Goal: Task Accomplishment & Management: Manage account settings

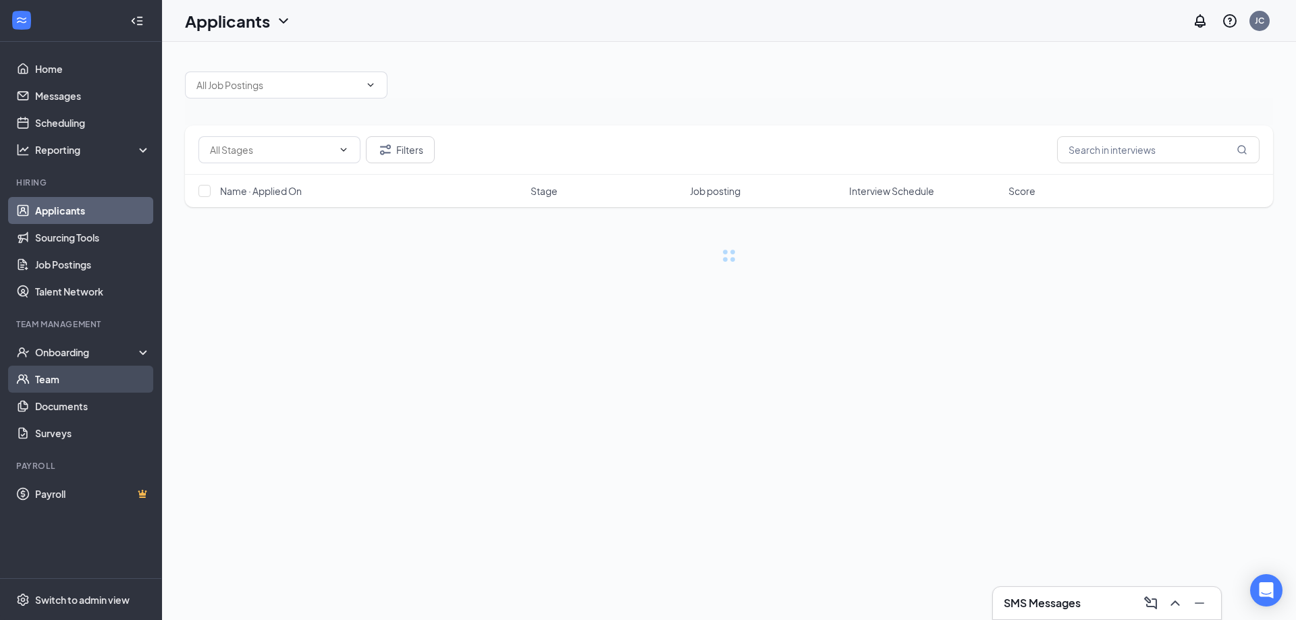
click at [80, 389] on link "Team" at bounding box center [92, 379] width 115 height 27
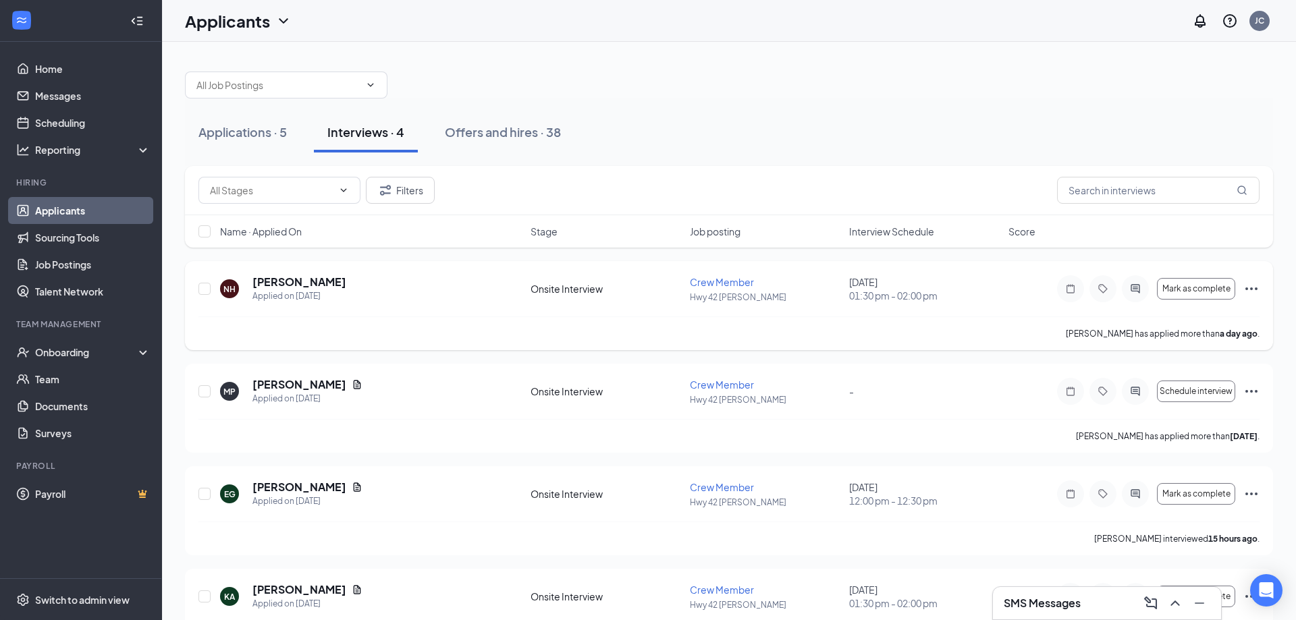
scroll to position [54, 0]
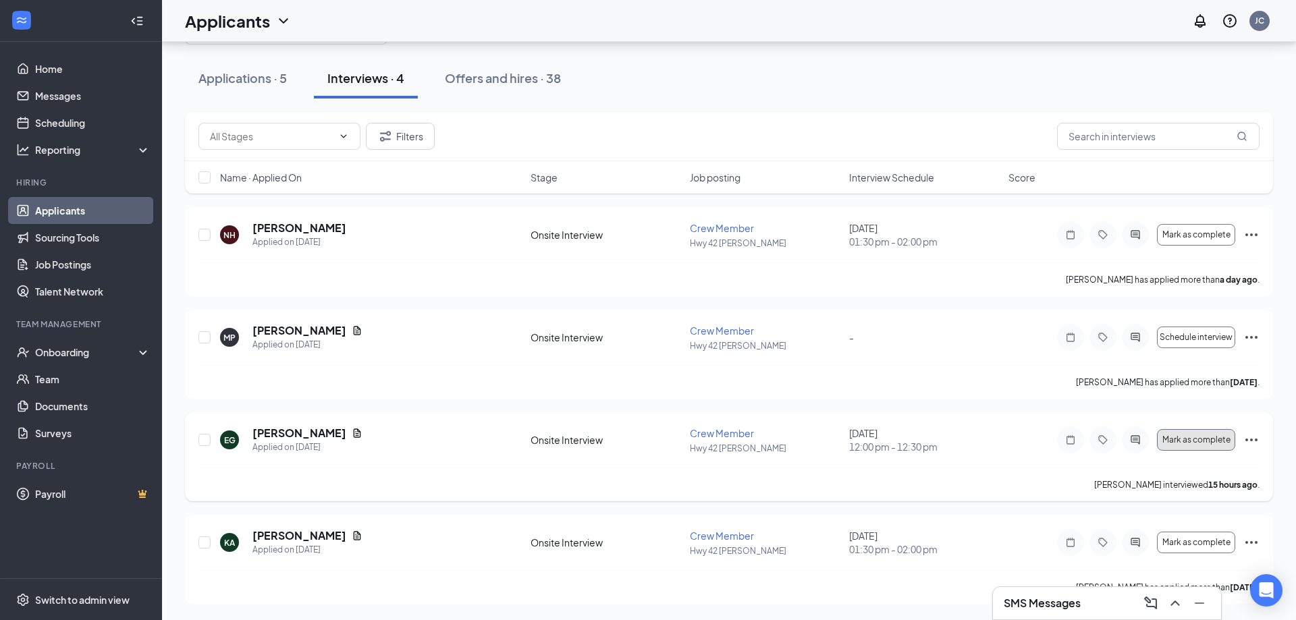
click at [1206, 437] on span "Mark as complete" at bounding box center [1196, 439] width 68 height 9
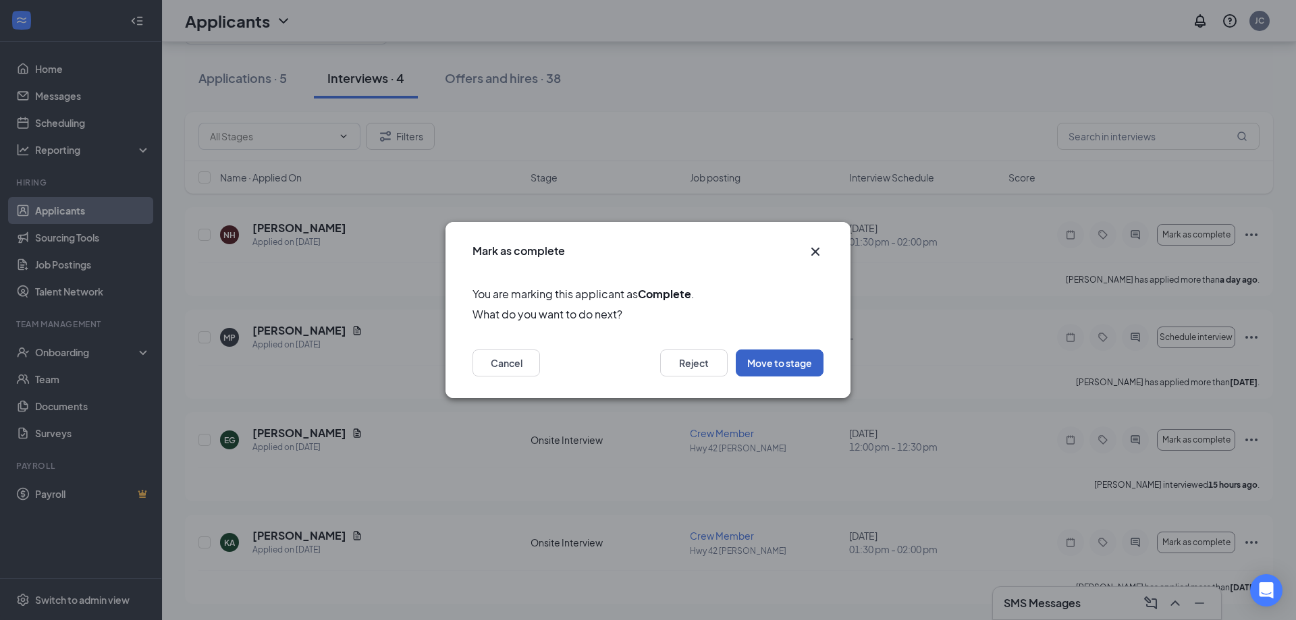
click at [804, 368] on button "Move to stage" at bounding box center [780, 363] width 88 height 27
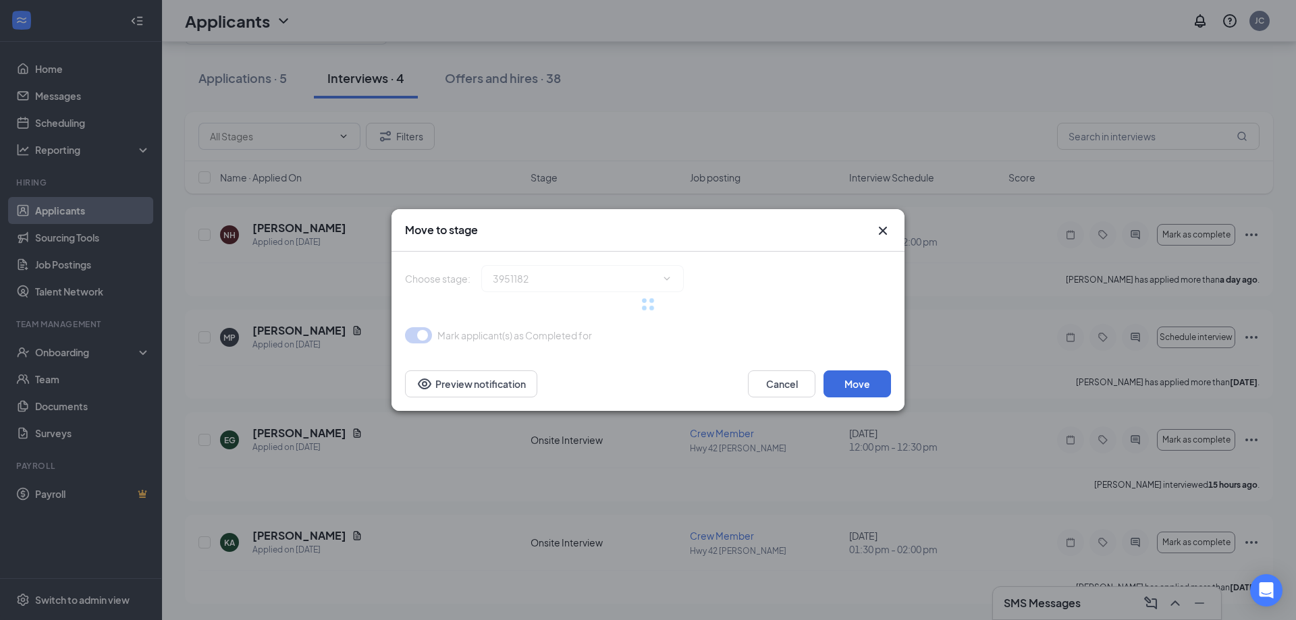
type input "Hiring Complete (final stage)"
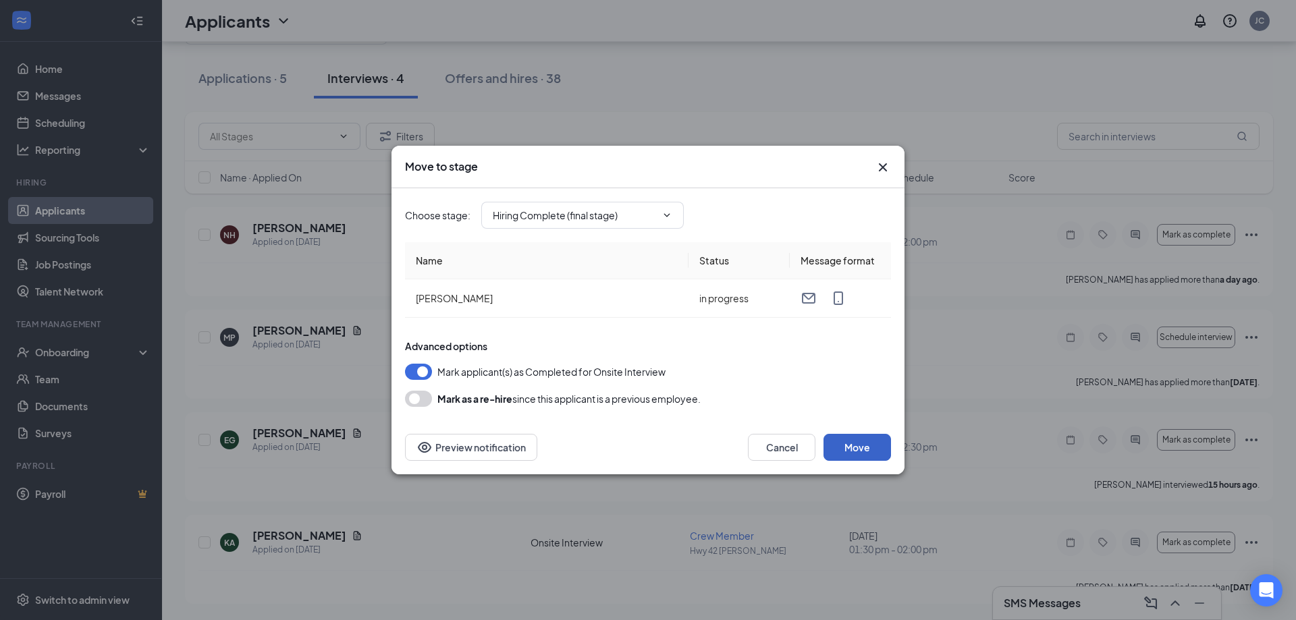
click at [868, 448] on button "Move" at bounding box center [856, 447] width 67 height 27
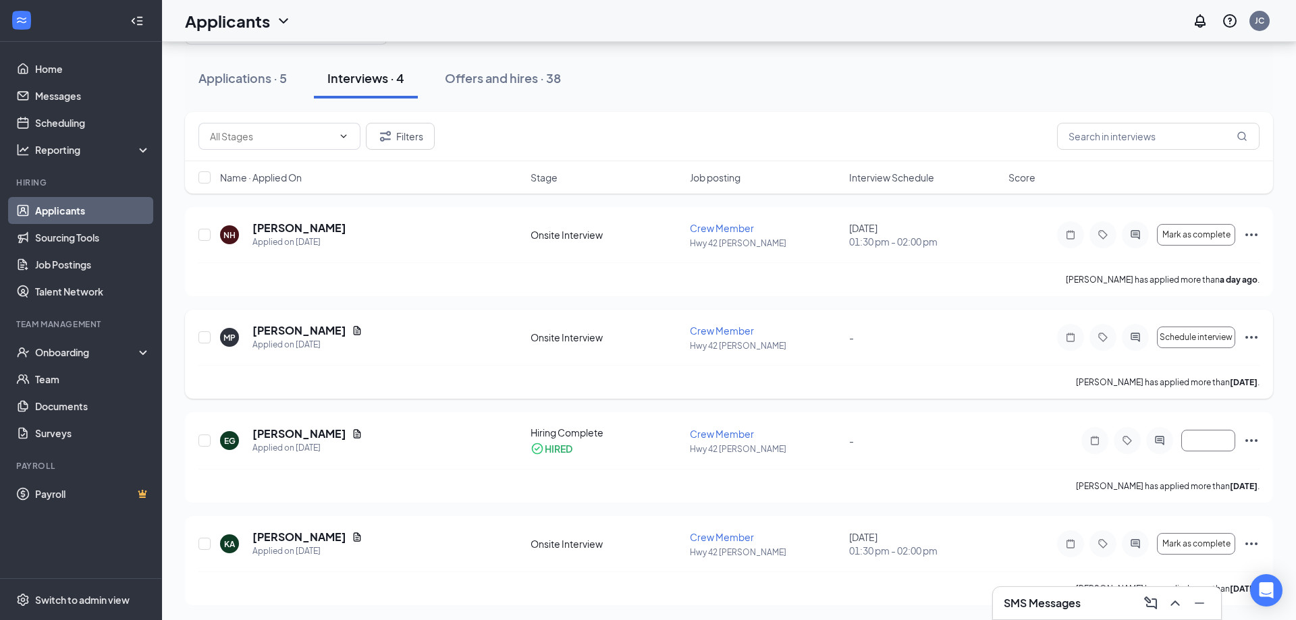
scroll to position [0, 0]
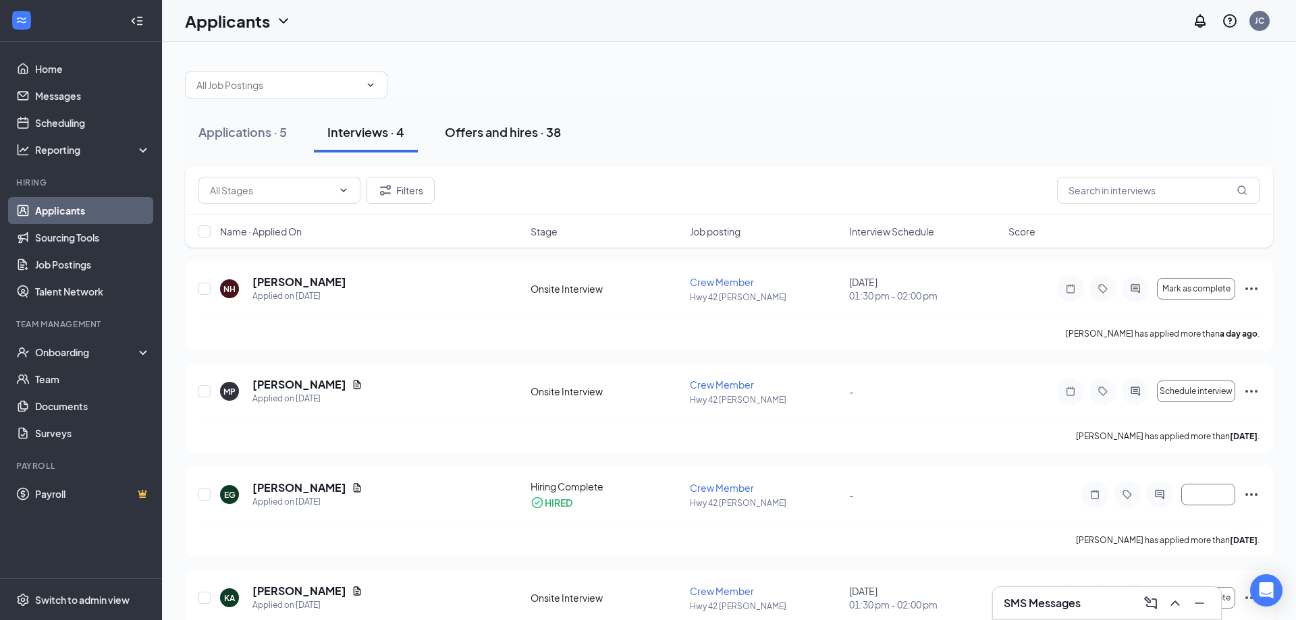
click at [464, 125] on div "Offers and hires · 38" at bounding box center [503, 132] width 116 height 17
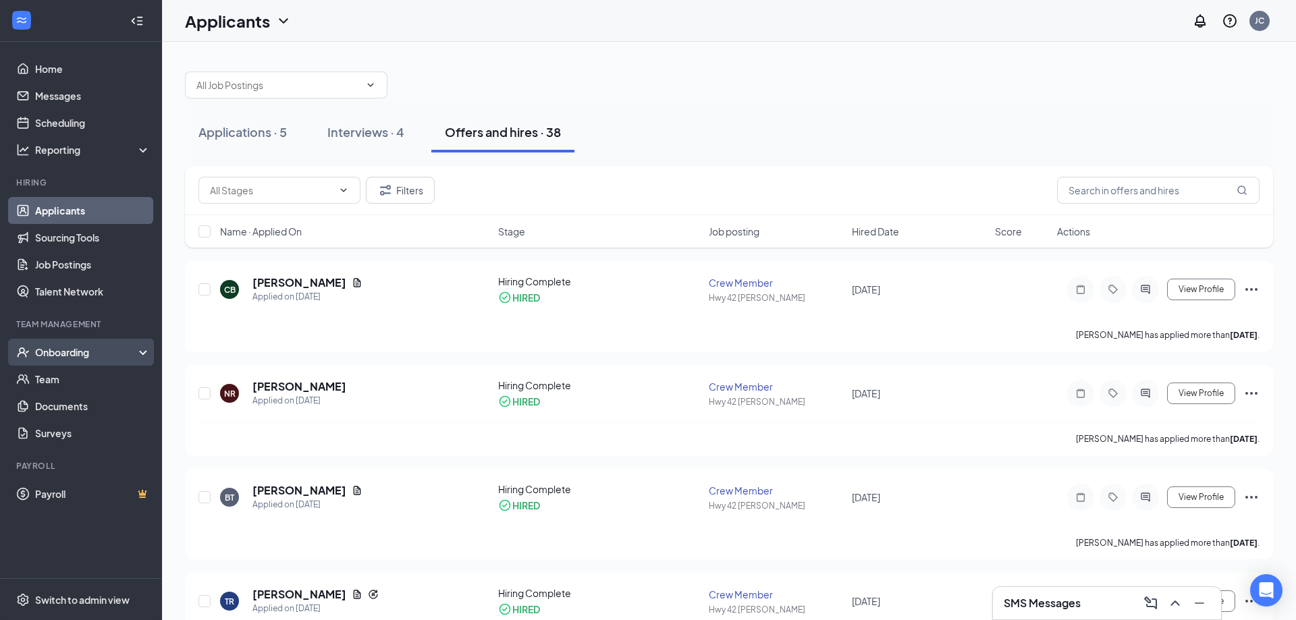
click at [101, 356] on div "Onboarding" at bounding box center [87, 352] width 104 height 13
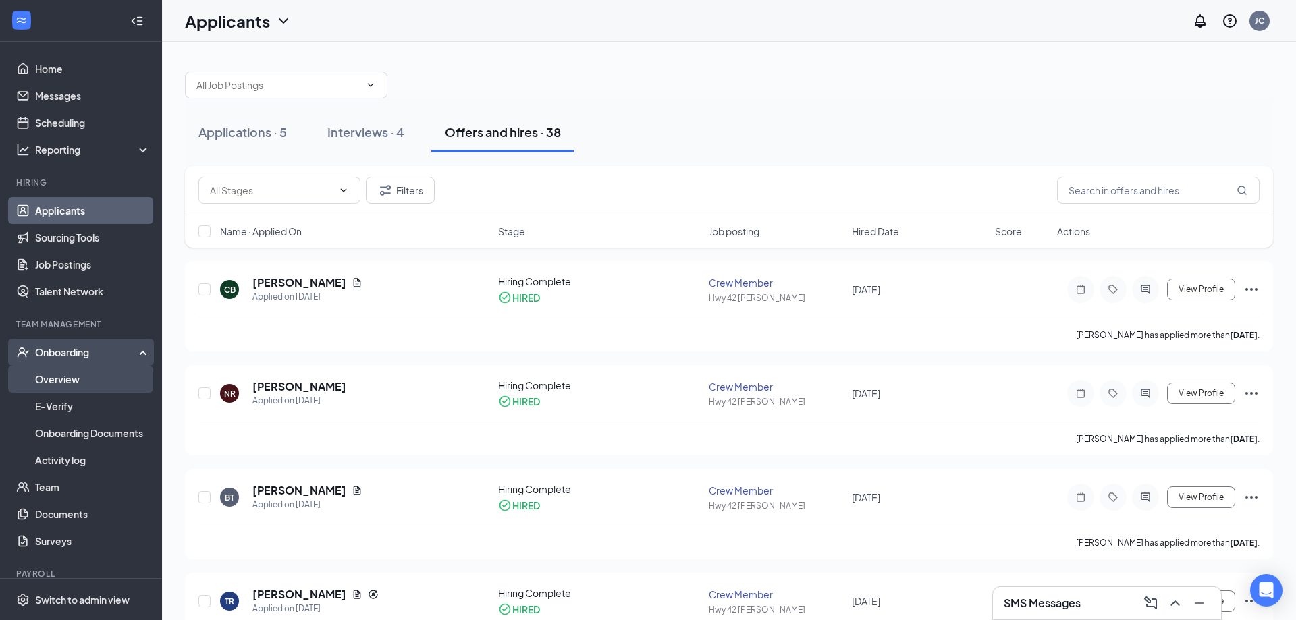
click at [71, 379] on link "Overview" at bounding box center [92, 379] width 115 height 27
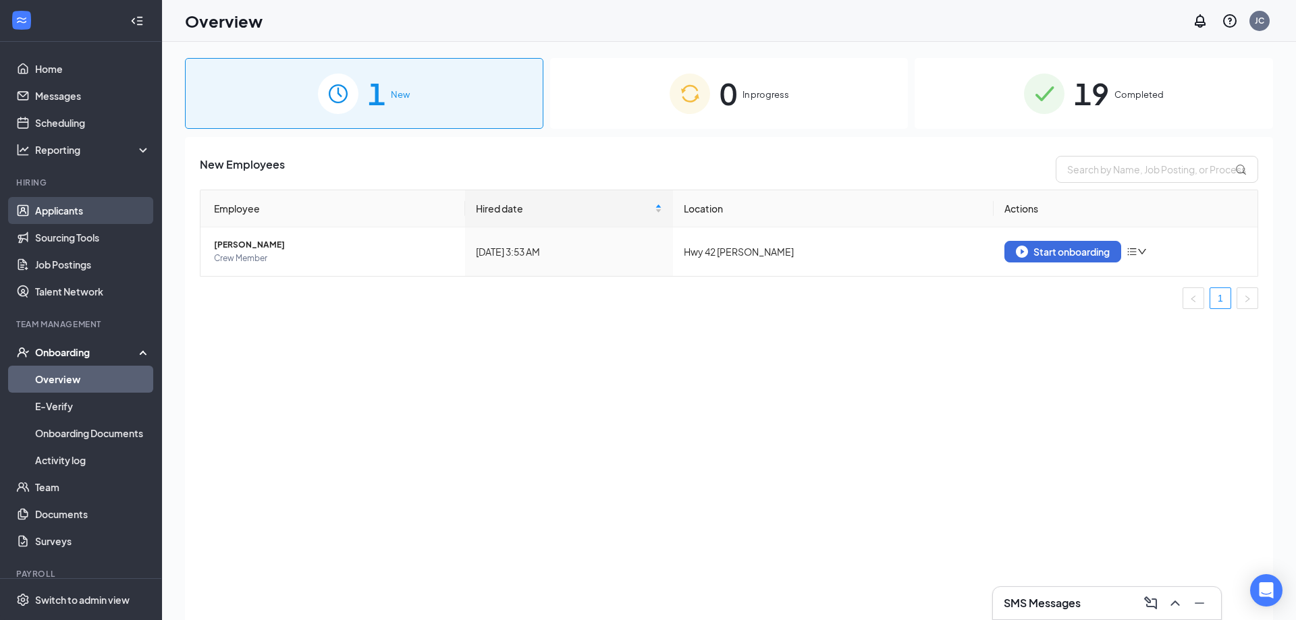
click at [94, 200] on link "Applicants" at bounding box center [92, 210] width 115 height 27
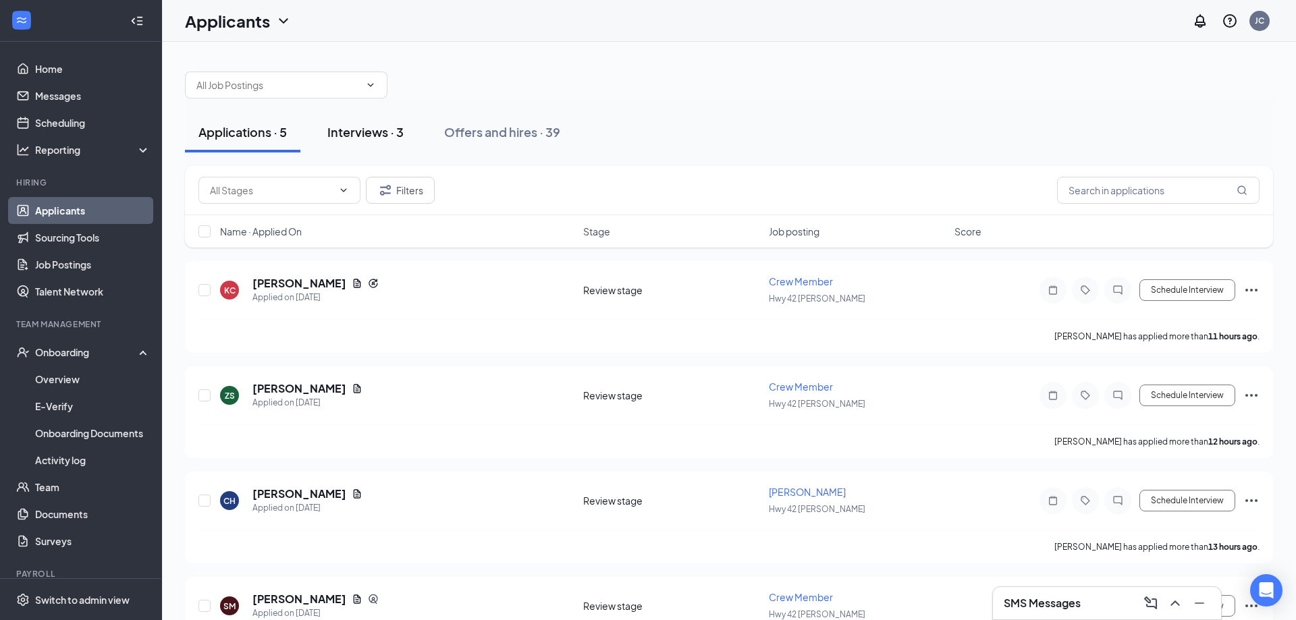
click at [377, 127] on div "Interviews · 3" at bounding box center [365, 132] width 76 height 17
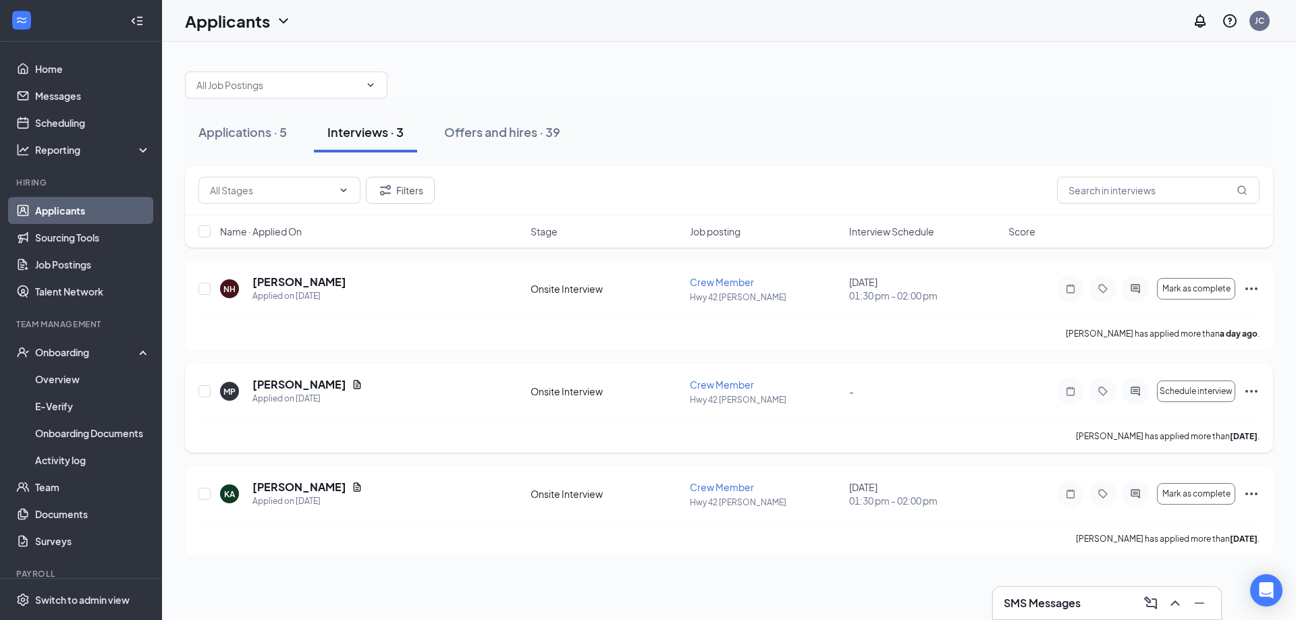
click at [1145, 393] on div at bounding box center [1135, 391] width 27 height 27
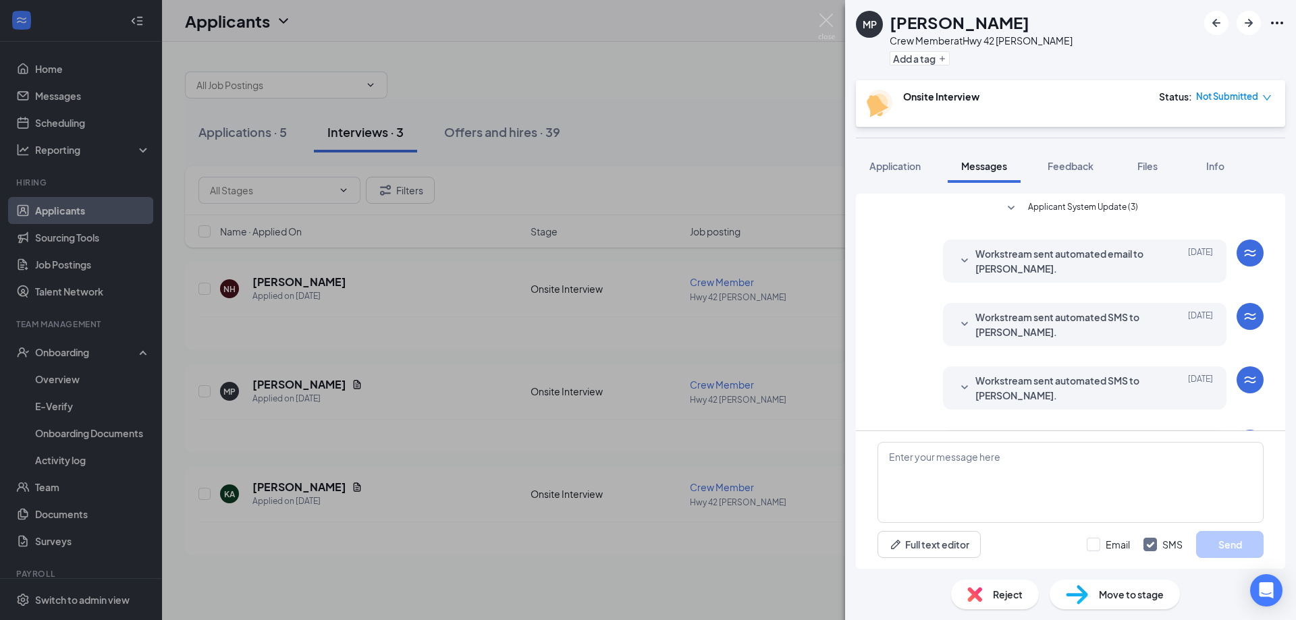
click at [966, 386] on icon "SmallChevronDown" at bounding box center [964, 387] width 7 height 4
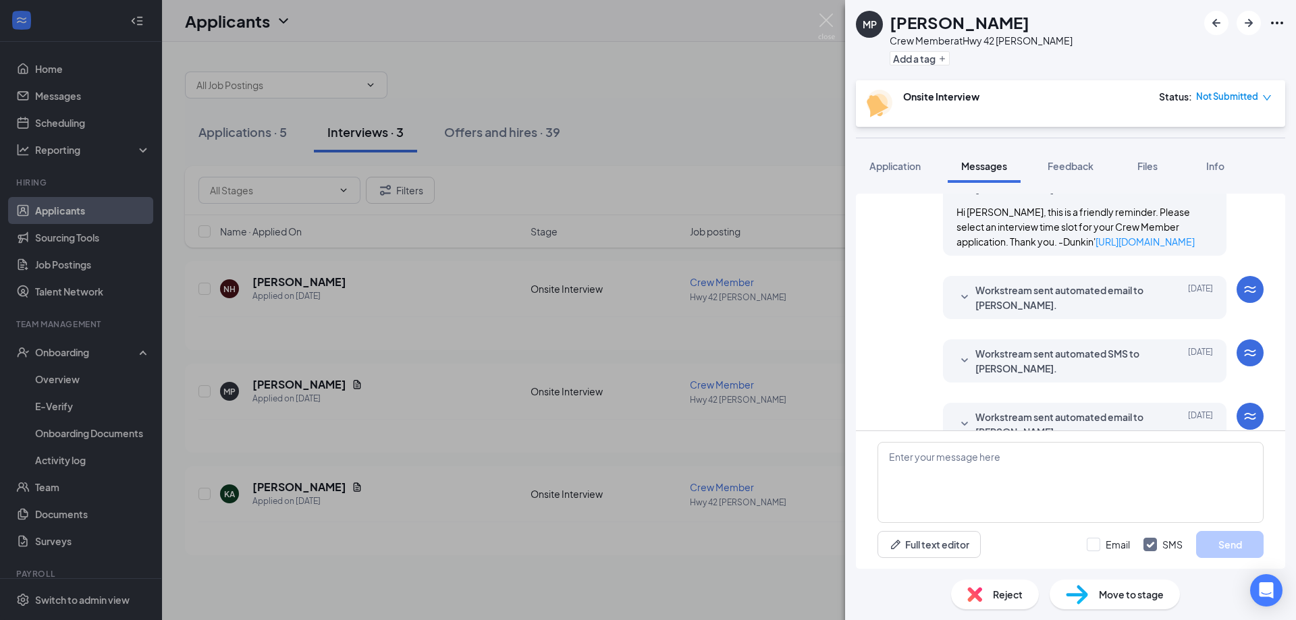
scroll to position [236, 0]
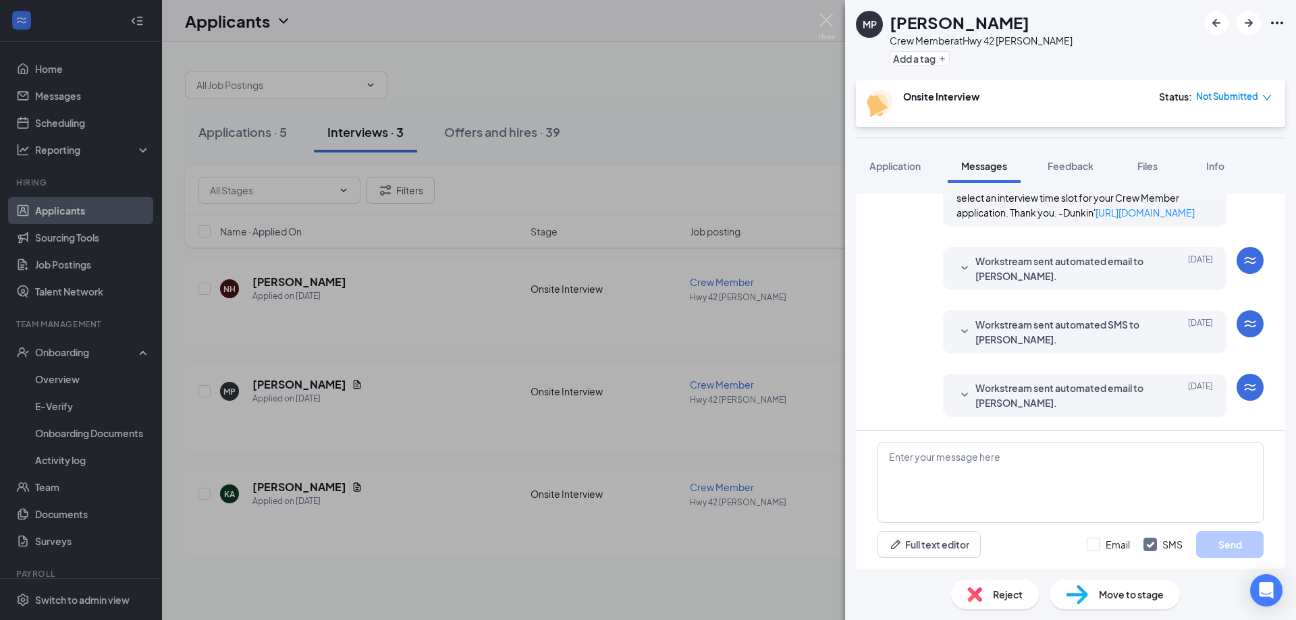
click at [966, 386] on div at bounding box center [964, 396] width 16 height 30
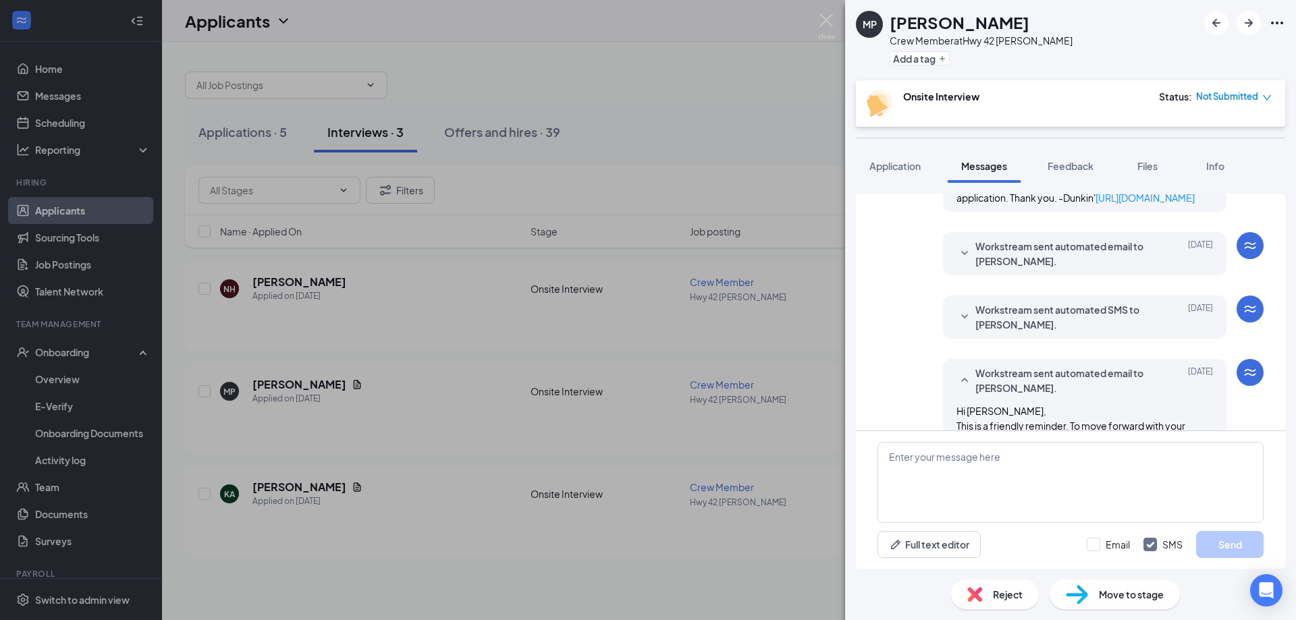
scroll to position [217, 0]
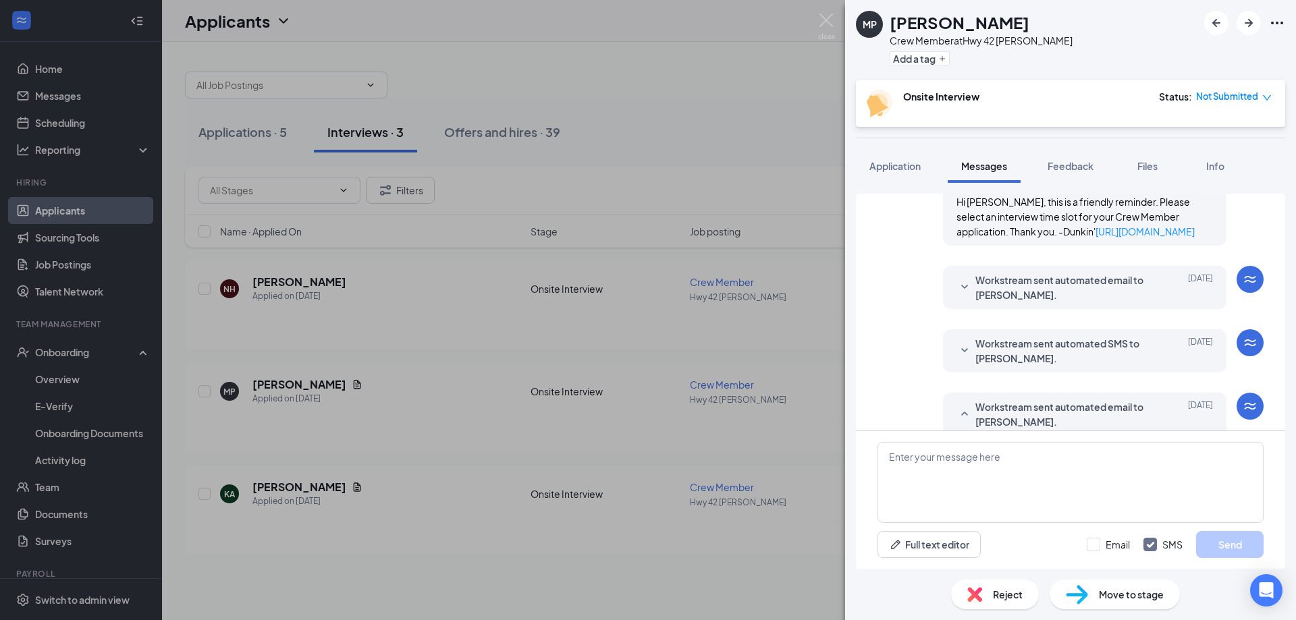
click at [966, 363] on div at bounding box center [964, 351] width 16 height 30
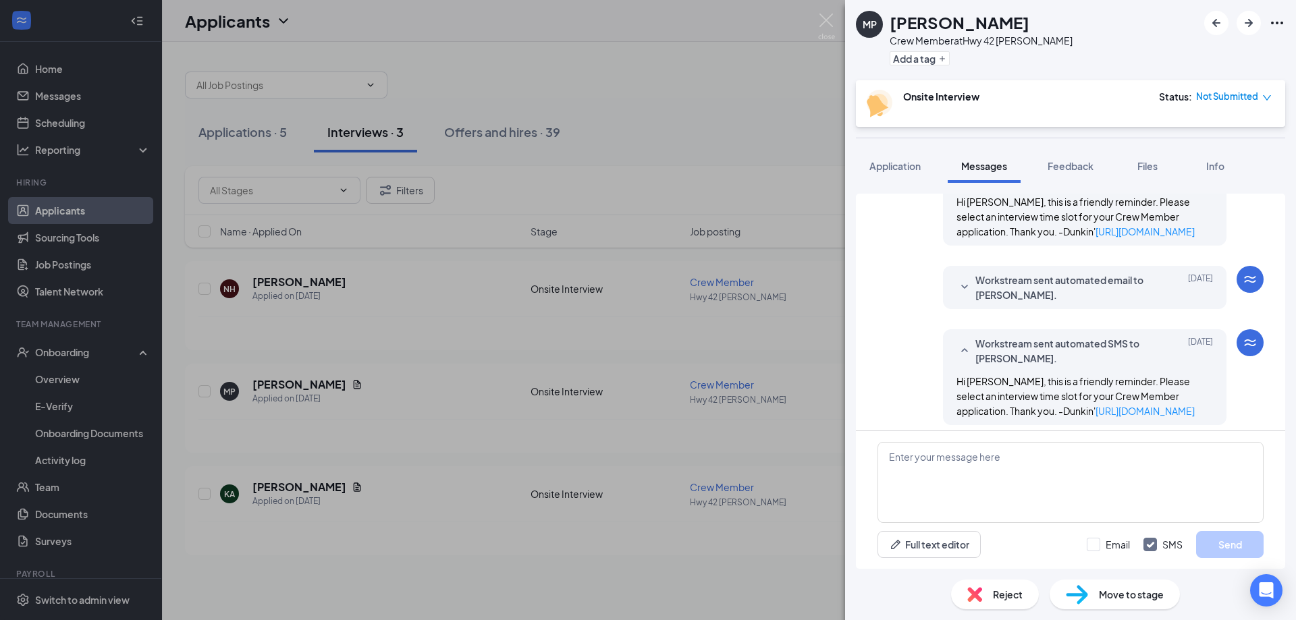
click at [966, 290] on icon "SmallChevronDown" at bounding box center [964, 287] width 16 height 16
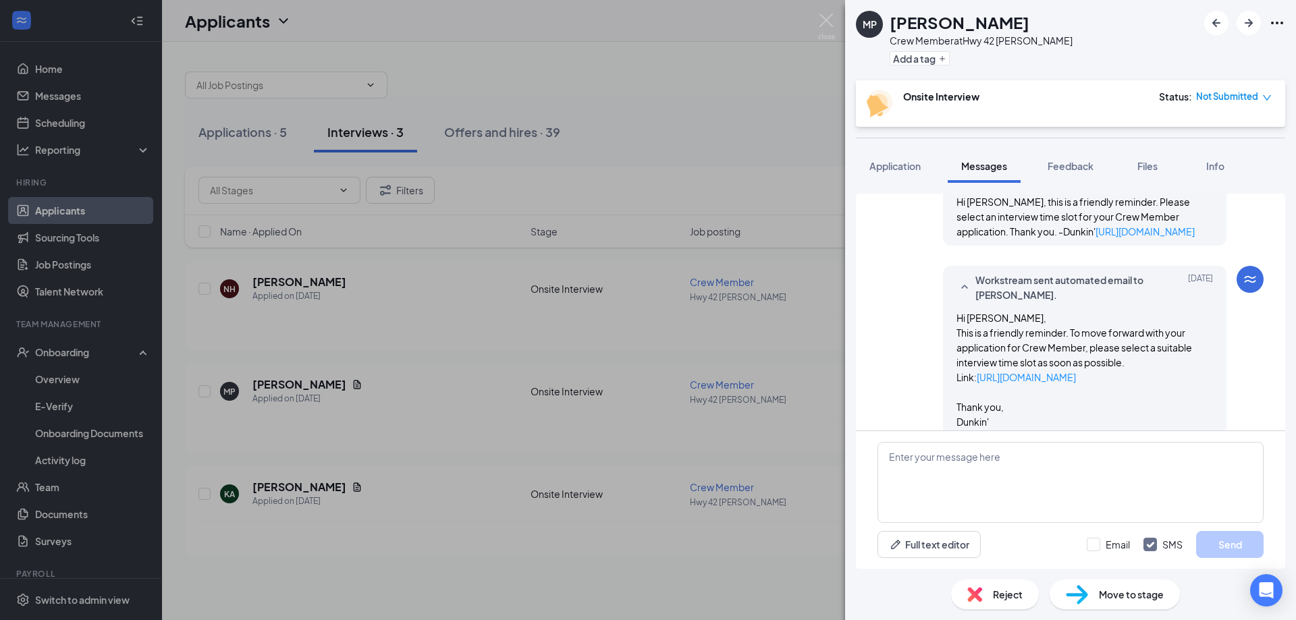
scroll to position [0, 0]
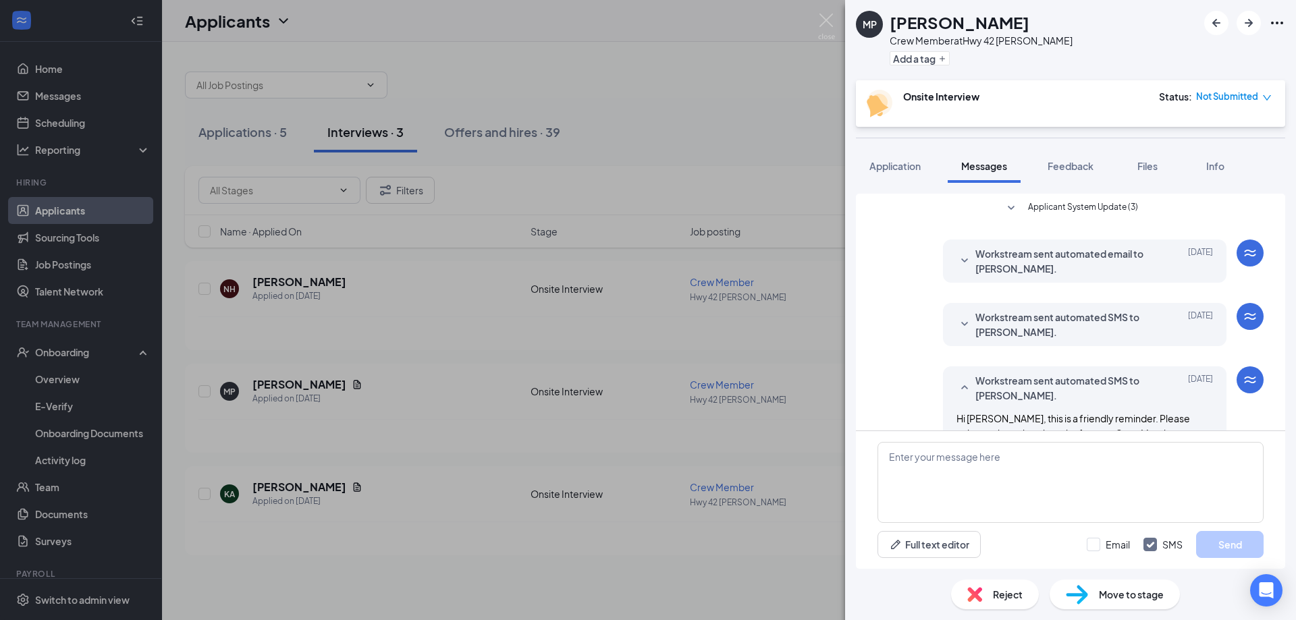
click at [962, 318] on icon "SmallChevronDown" at bounding box center [964, 325] width 16 height 16
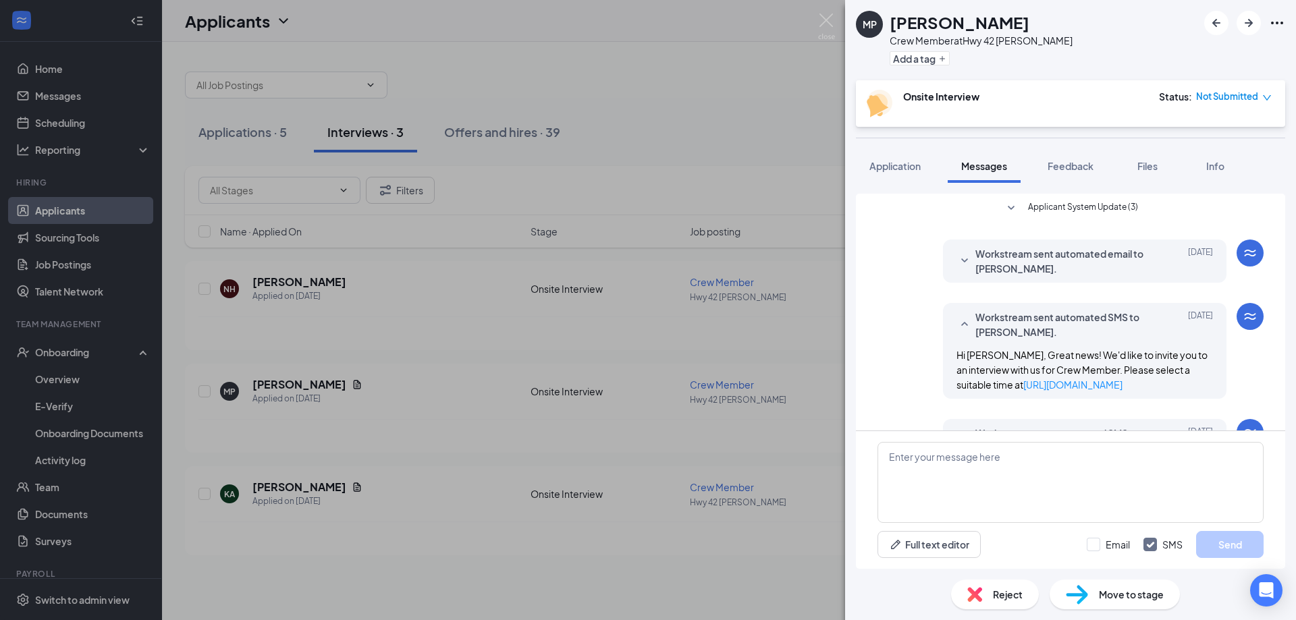
click at [965, 265] on icon "SmallChevronDown" at bounding box center [964, 261] width 16 height 16
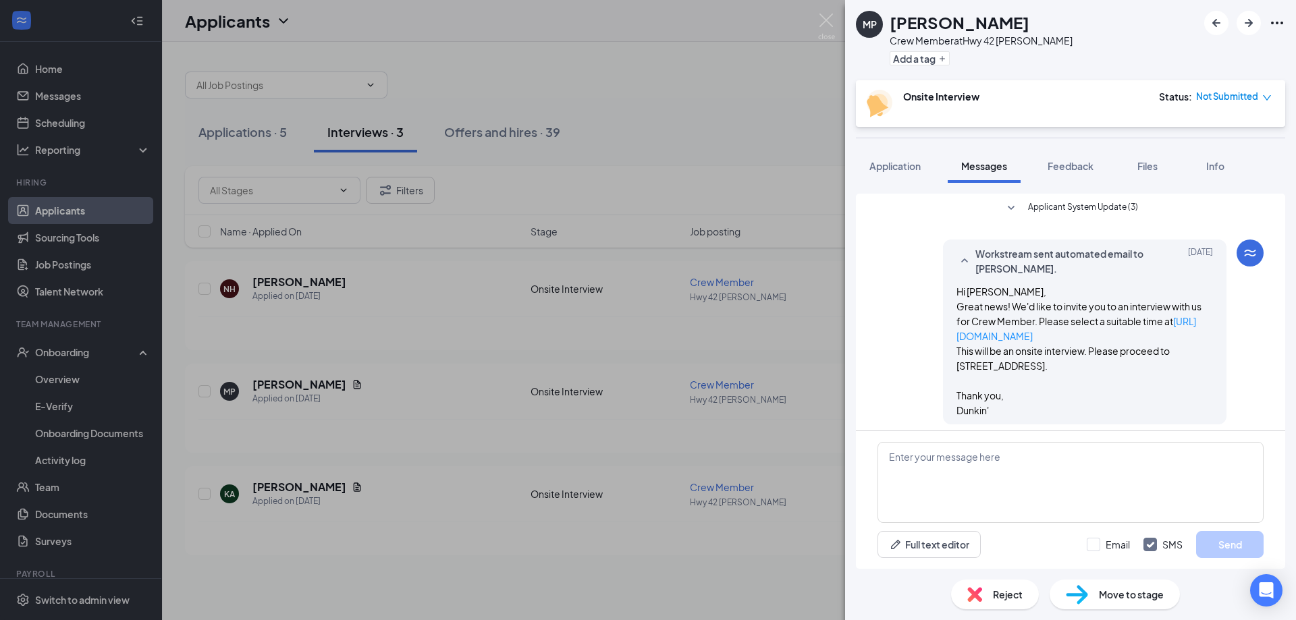
click at [1029, 204] on span "Applicant System Update (3)" at bounding box center [1083, 208] width 110 height 16
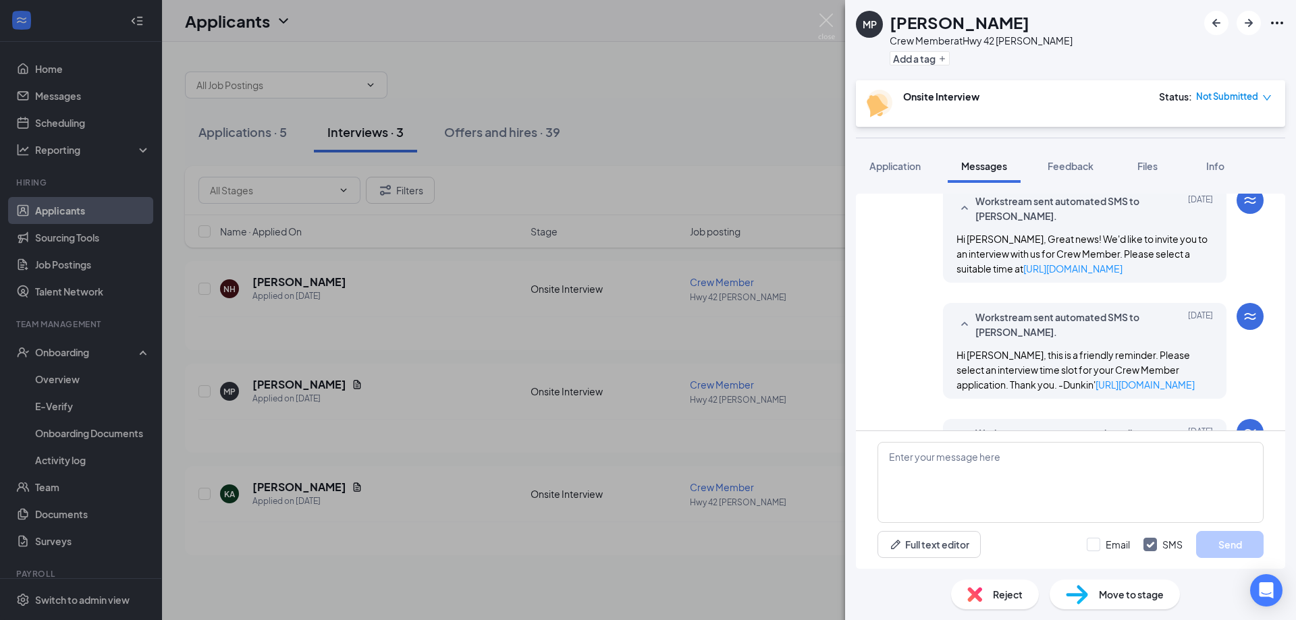
scroll to position [842, 0]
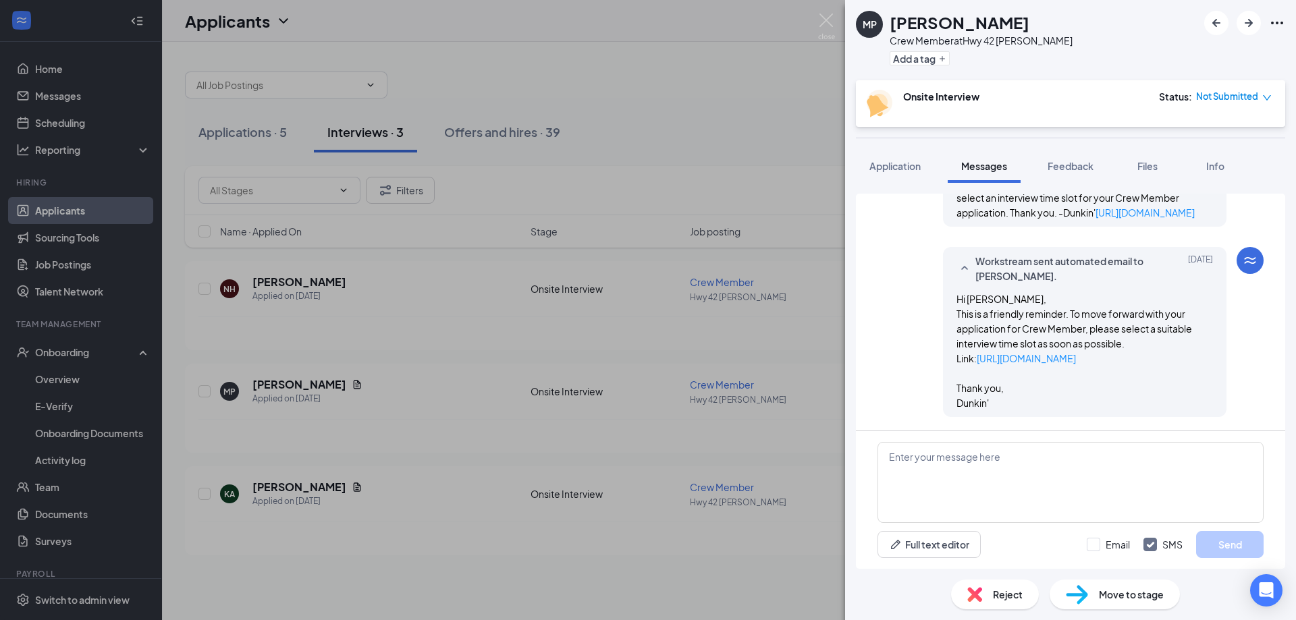
click at [771, 268] on div "MP Moses Purvis Crew Member at Hwy 42 Clayton Add a tag Onsite Interview Status…" at bounding box center [648, 310] width 1296 height 620
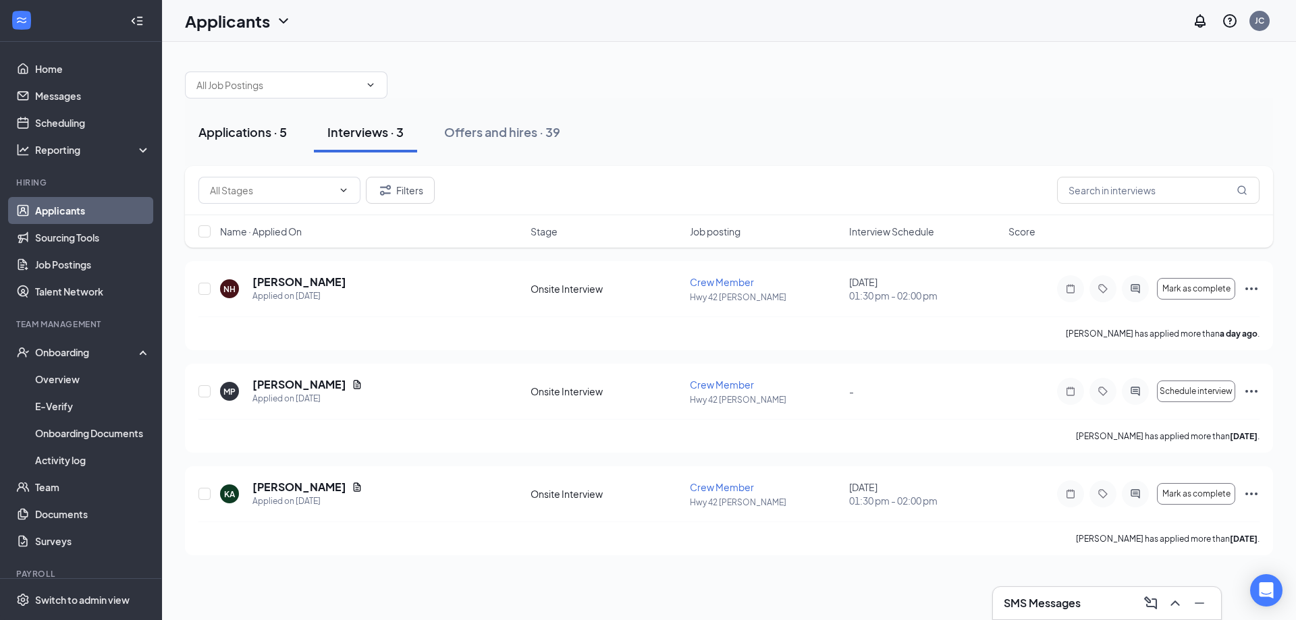
click at [259, 134] on div "Applications · 5" at bounding box center [242, 132] width 88 height 17
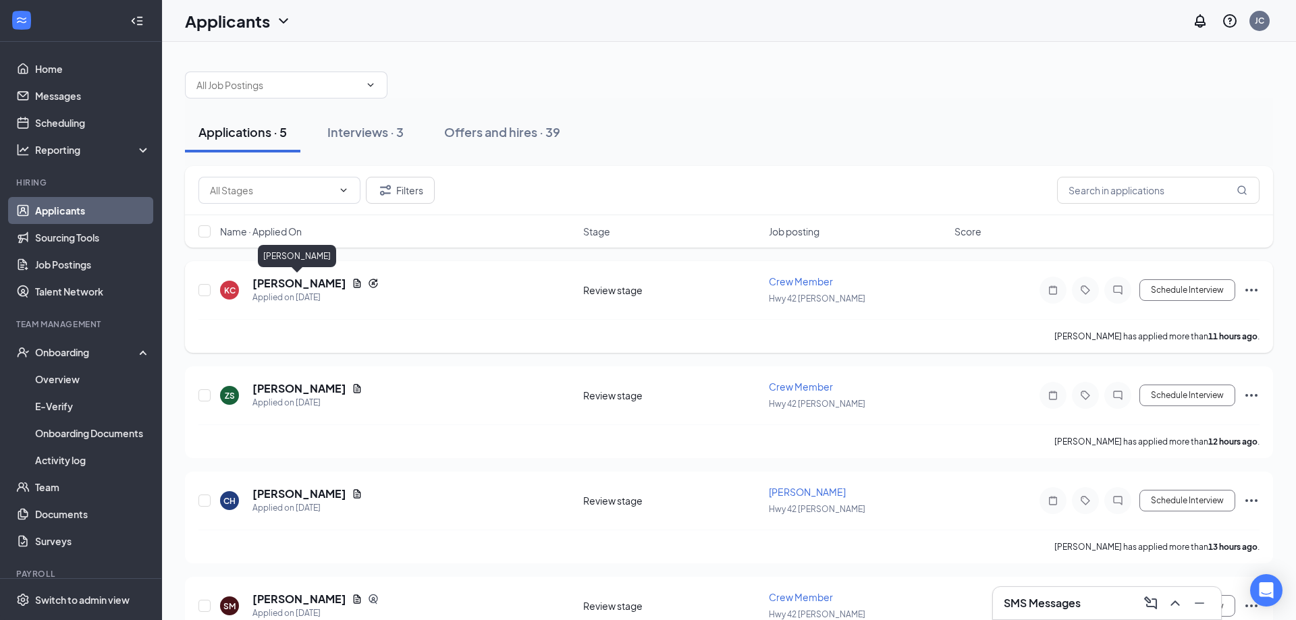
click at [294, 290] on h5 "Kyron Coleman" at bounding box center [299, 283] width 94 height 15
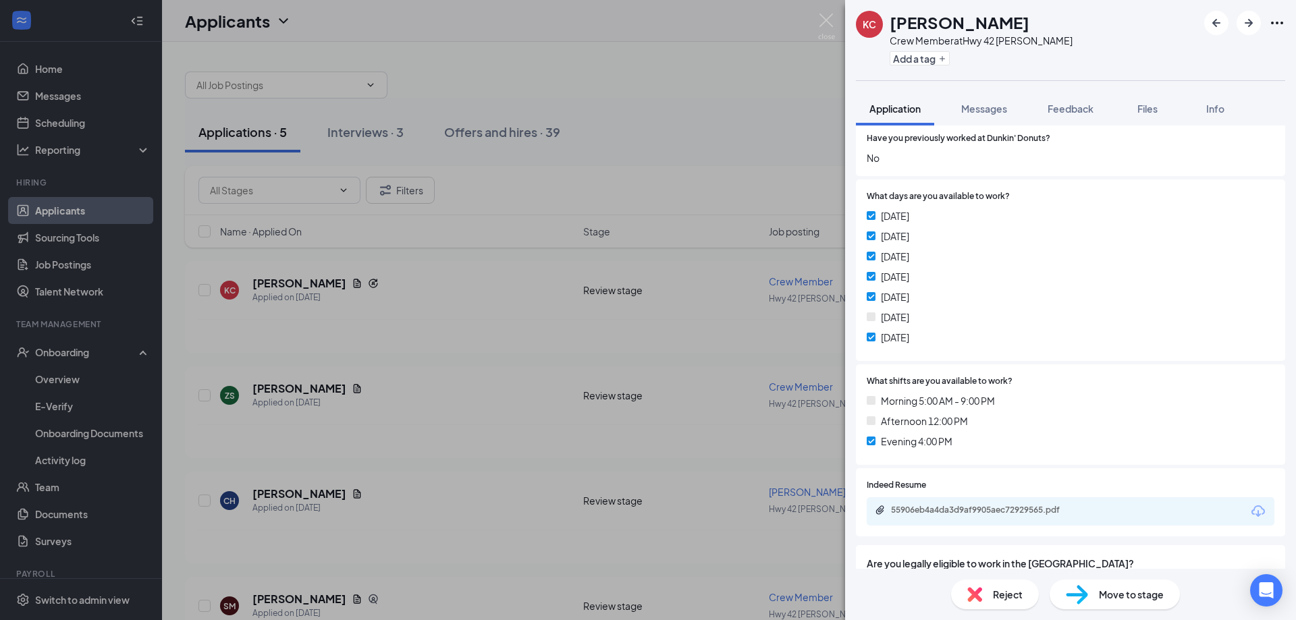
scroll to position [292, 0]
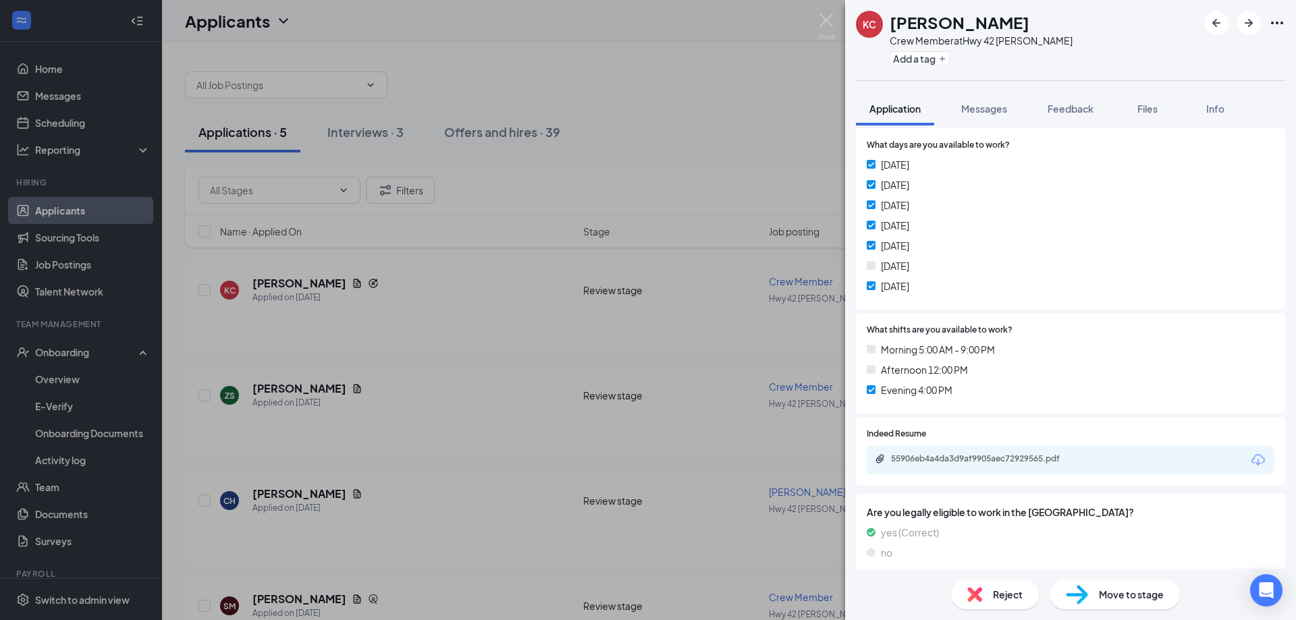
click at [1014, 589] on span "Reject" at bounding box center [1008, 594] width 30 height 15
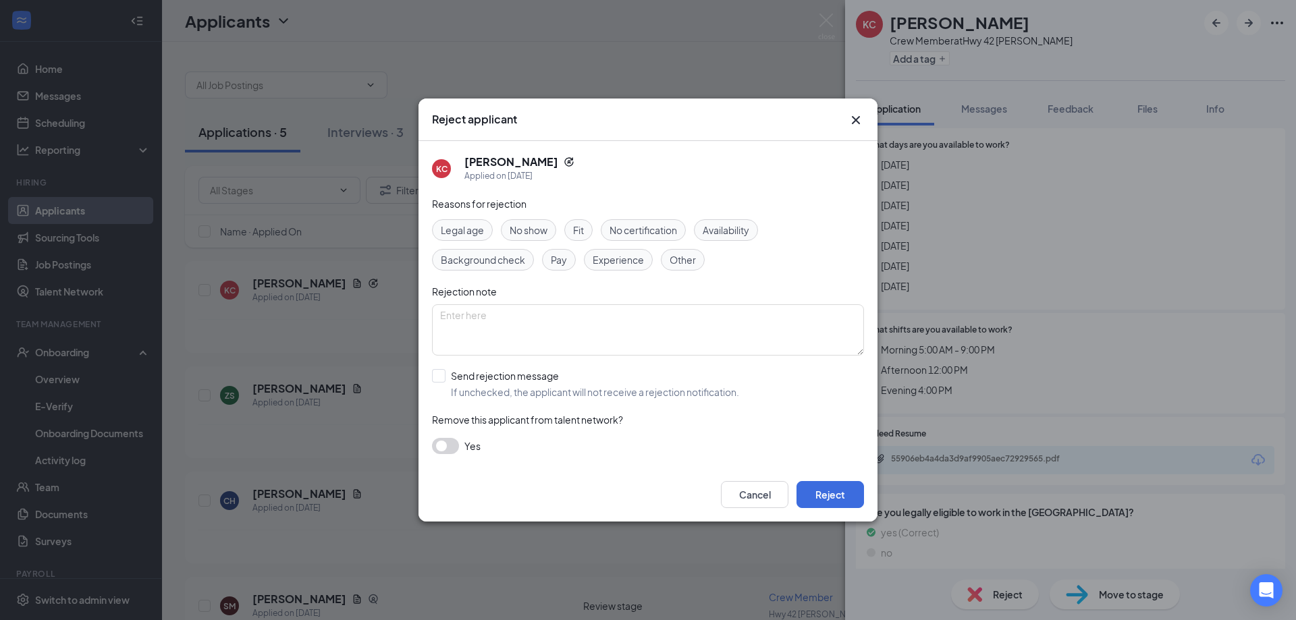
click at [725, 238] on div "Availability" at bounding box center [726, 230] width 64 height 22
click at [823, 489] on button "Reject" at bounding box center [829, 494] width 67 height 27
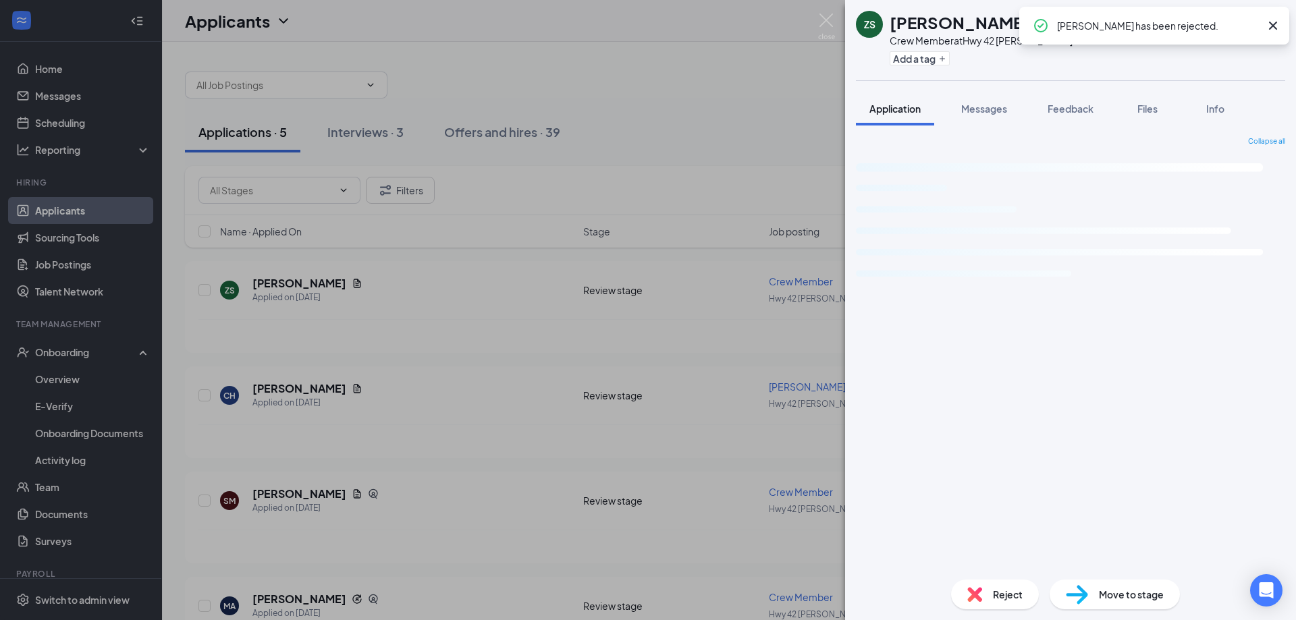
click at [549, 155] on div "ZS Zykeith Shaw Crew Member at Hwy 42 Clayton Add a tag Application Messages Fe…" at bounding box center [648, 310] width 1296 height 620
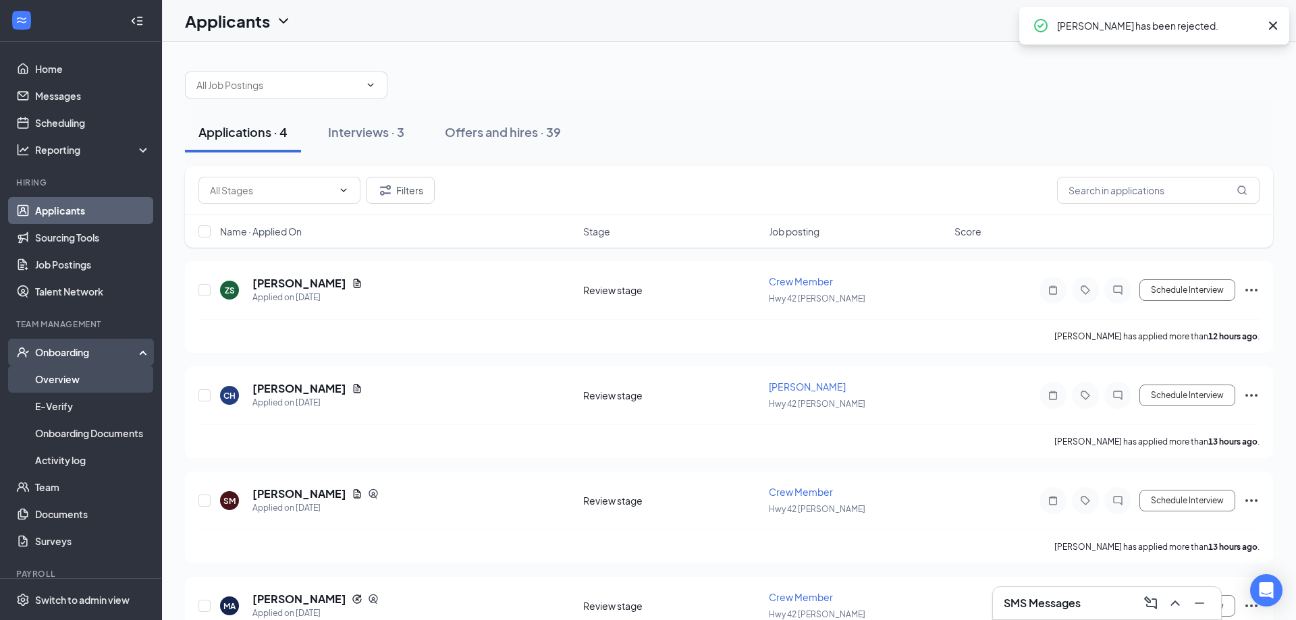
click at [65, 379] on link "Overview" at bounding box center [92, 379] width 115 height 27
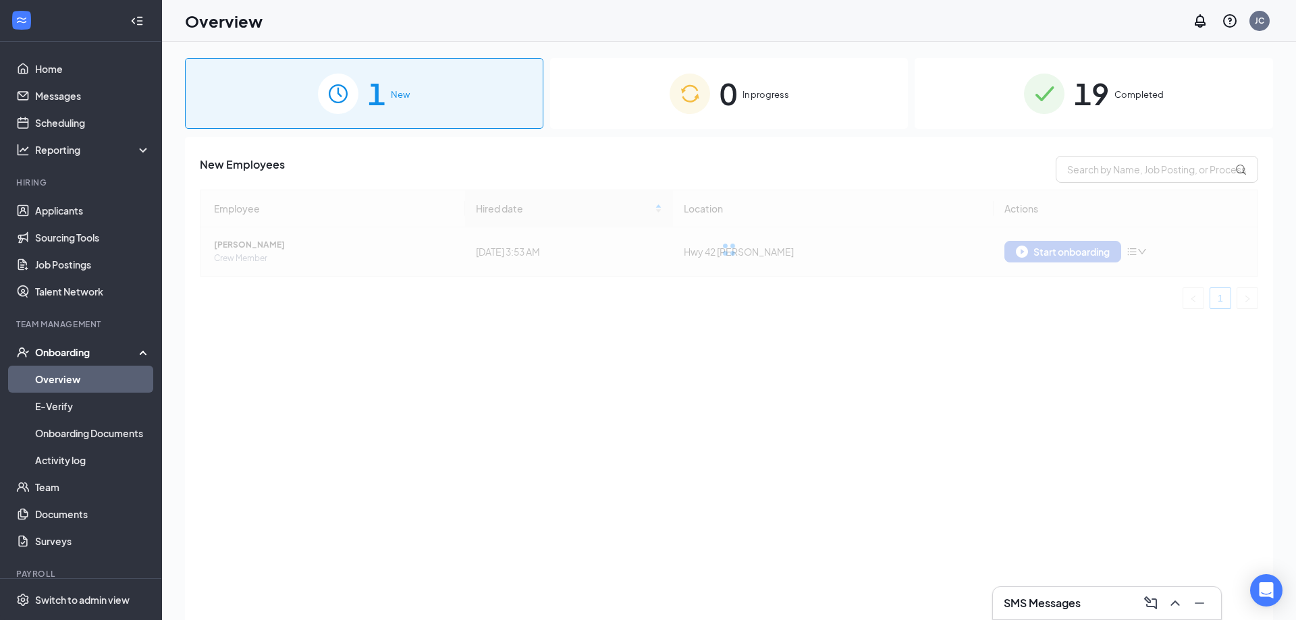
click at [246, 252] on div "Employee Hired date Location Actions Emilie Gray Crew Member Today 3:53 AM Hwy …" at bounding box center [729, 249] width 1058 height 119
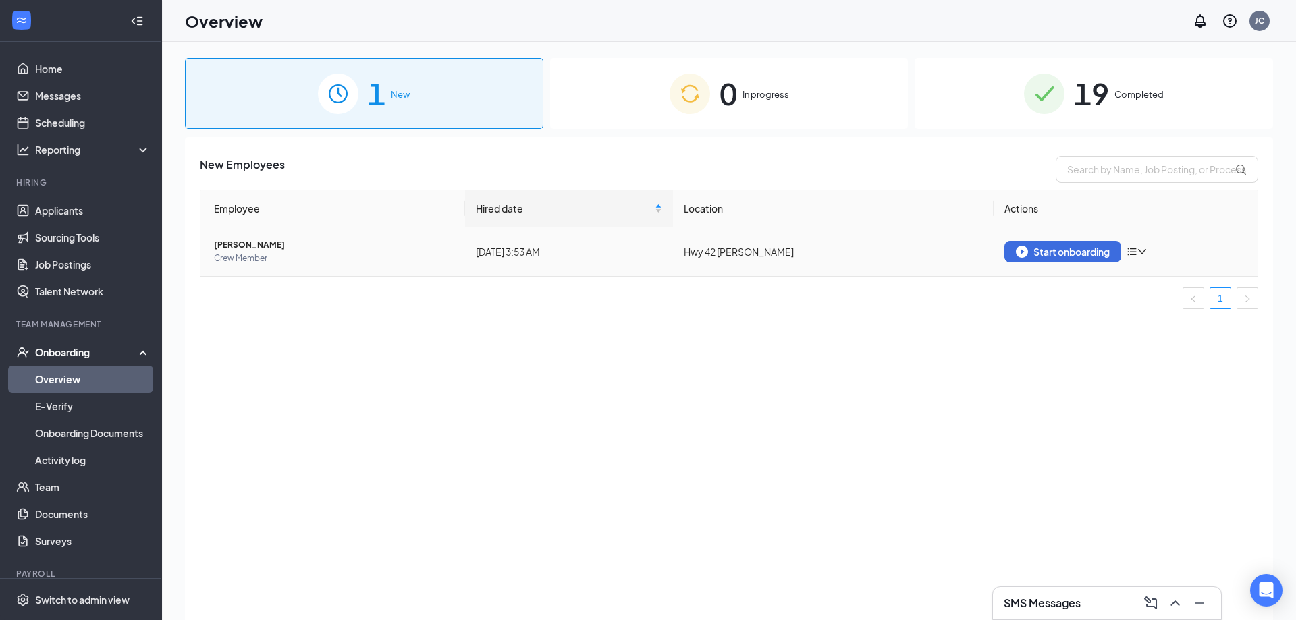
click at [245, 245] on span "Emilie Gray" at bounding box center [334, 244] width 240 height 13
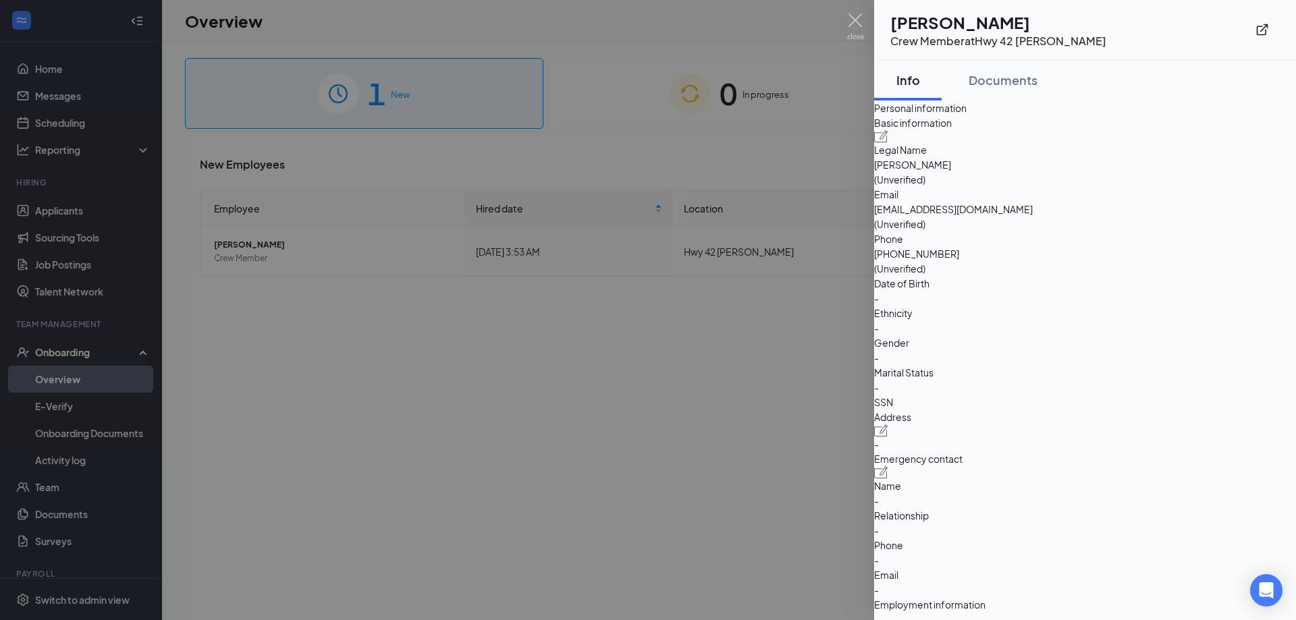
click at [634, 327] on div at bounding box center [648, 310] width 1296 height 620
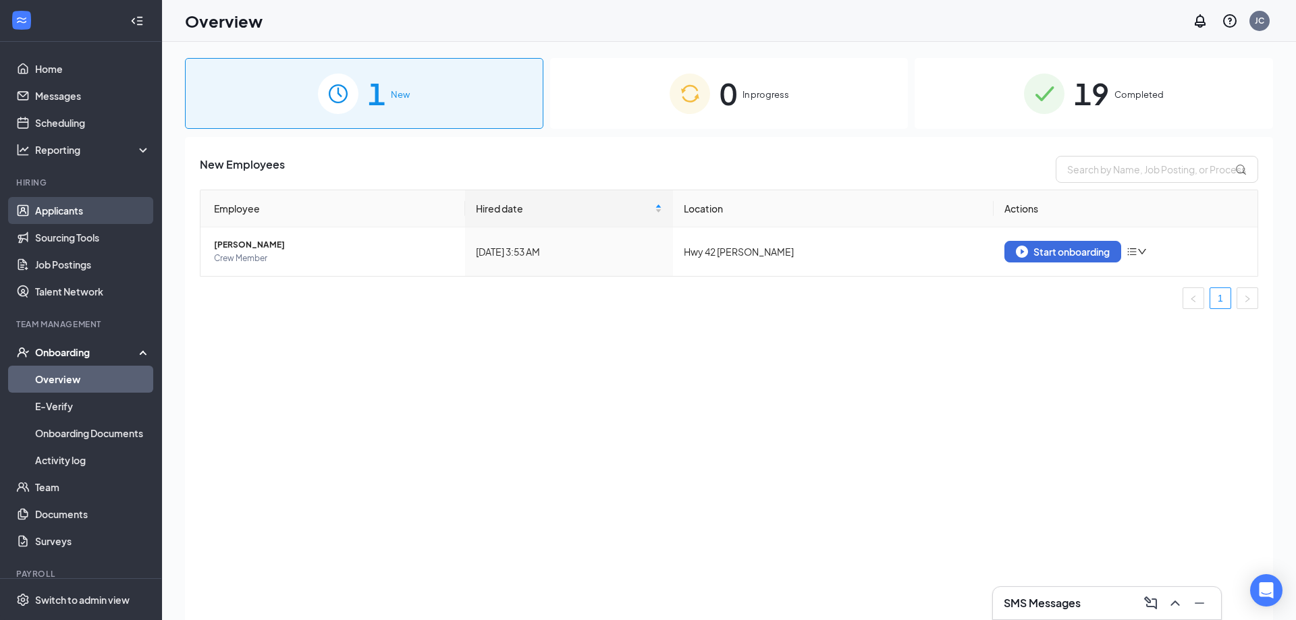
click at [77, 208] on link "Applicants" at bounding box center [92, 210] width 115 height 27
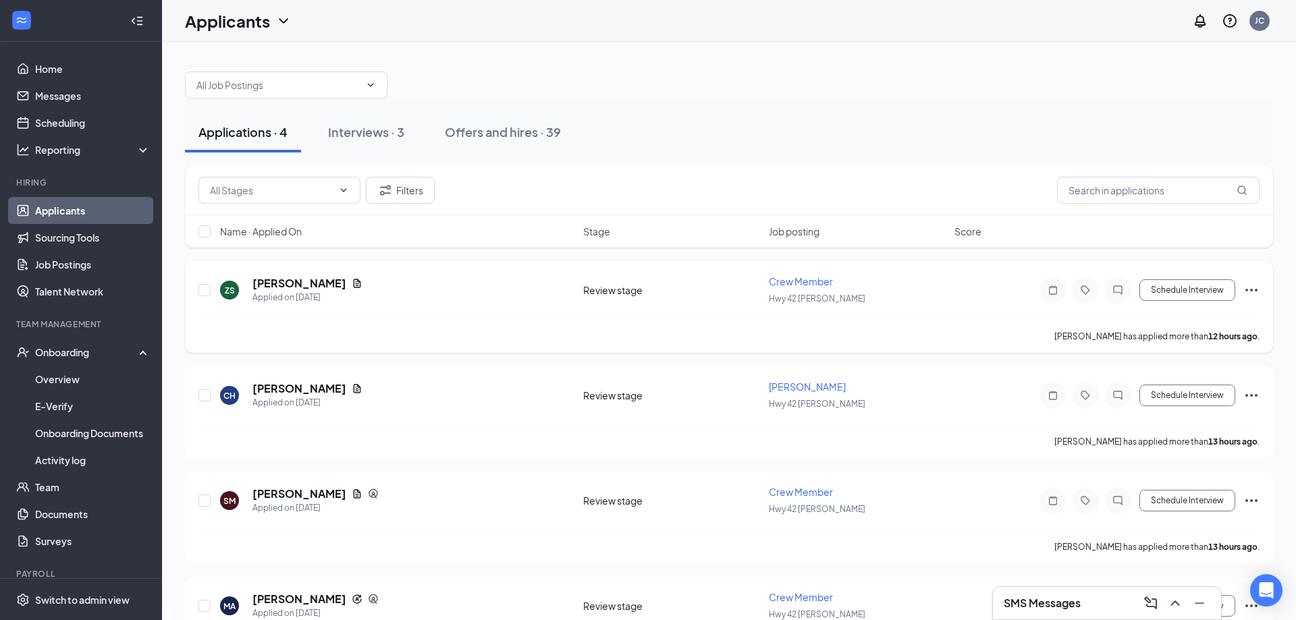
click at [288, 289] on h5 "Zykeith Shaw" at bounding box center [299, 283] width 94 height 15
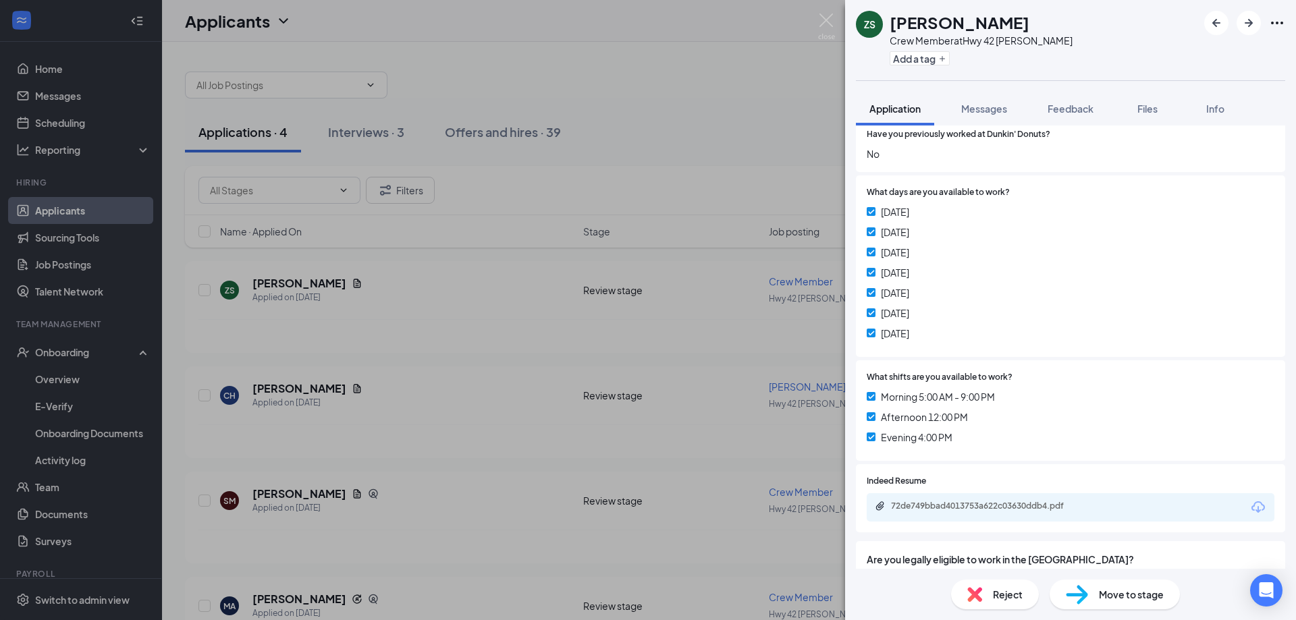
scroll to position [219, 0]
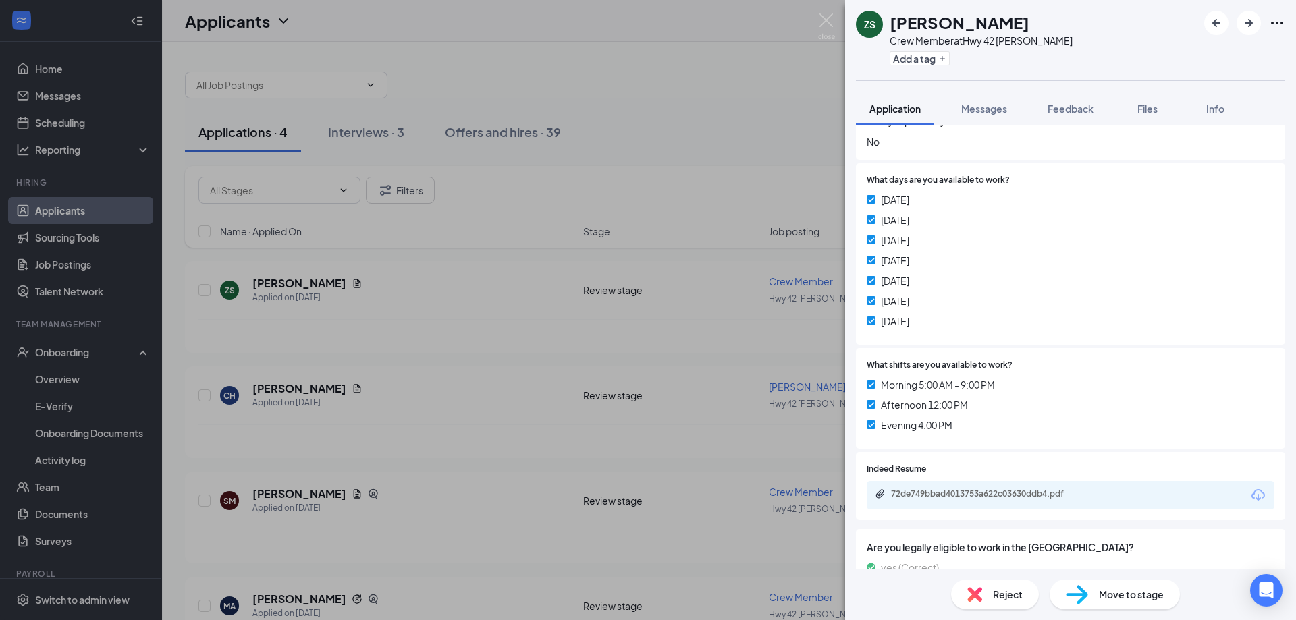
click at [1022, 504] on div "72de749bbad4013753a622c03630ddb4.pdf" at bounding box center [1071, 495] width 408 height 28
click at [1002, 493] on div "72de749bbad4013753a622c03630ddb4.pdf" at bounding box center [985, 494] width 189 height 11
click at [1112, 603] on div "Move to stage" at bounding box center [1114, 595] width 130 height 30
type input "Onsite Interview (next stage)"
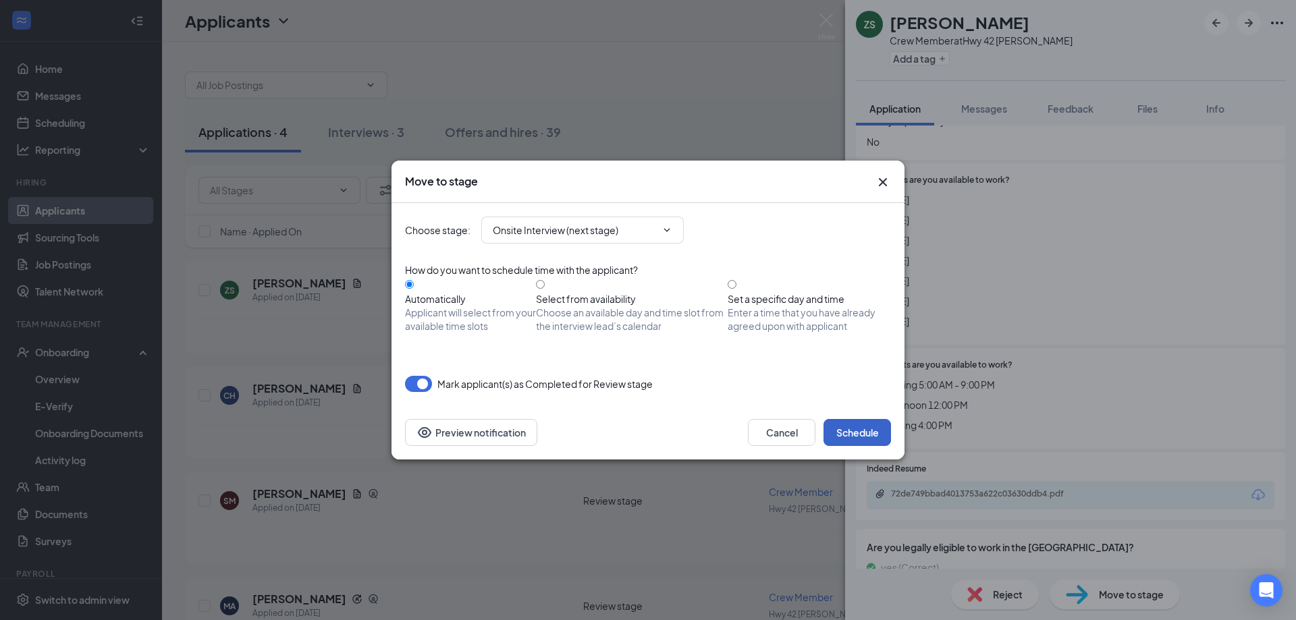
click at [849, 433] on button "Schedule" at bounding box center [856, 432] width 67 height 27
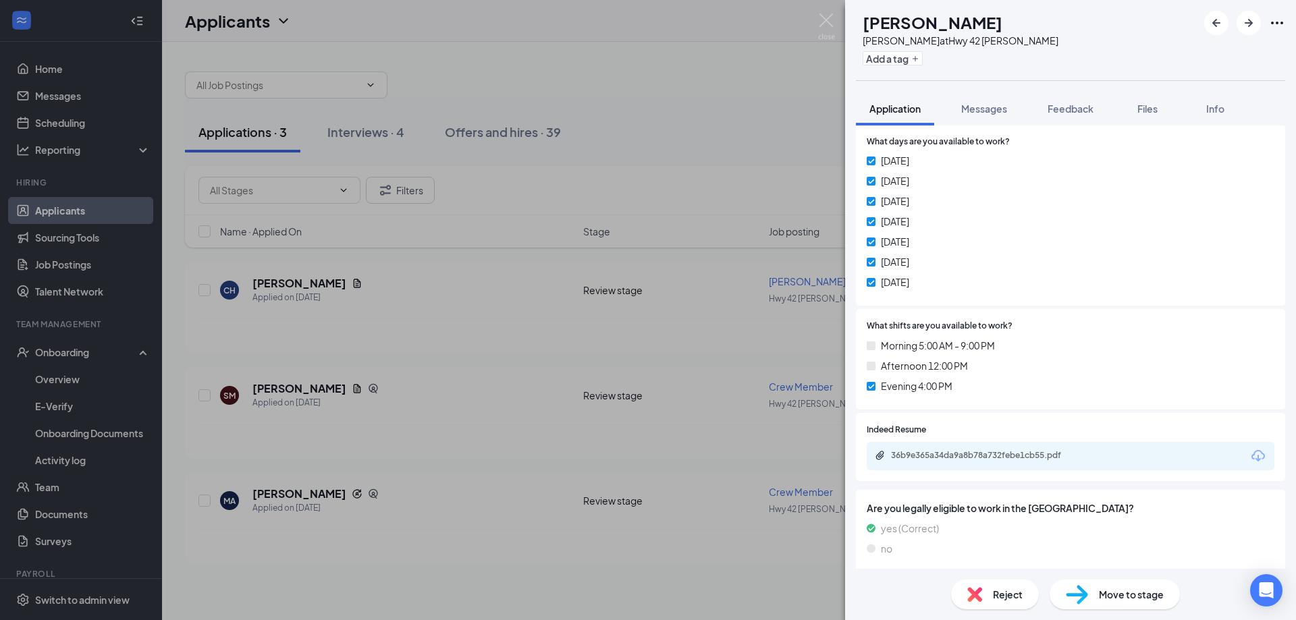
scroll to position [292, 0]
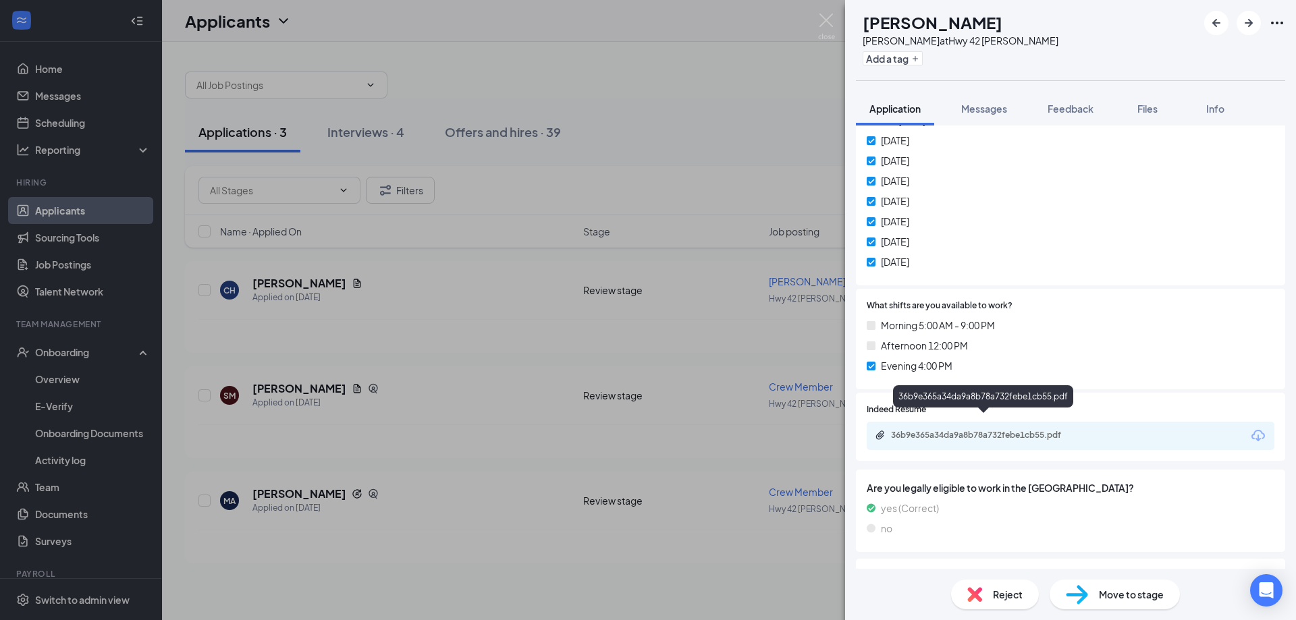
click at [963, 430] on div "36b9e365a34da9a8b78a732febe1cb55.pdf" at bounding box center [985, 435] width 189 height 11
click at [1016, 600] on span "Reject" at bounding box center [1008, 594] width 30 height 15
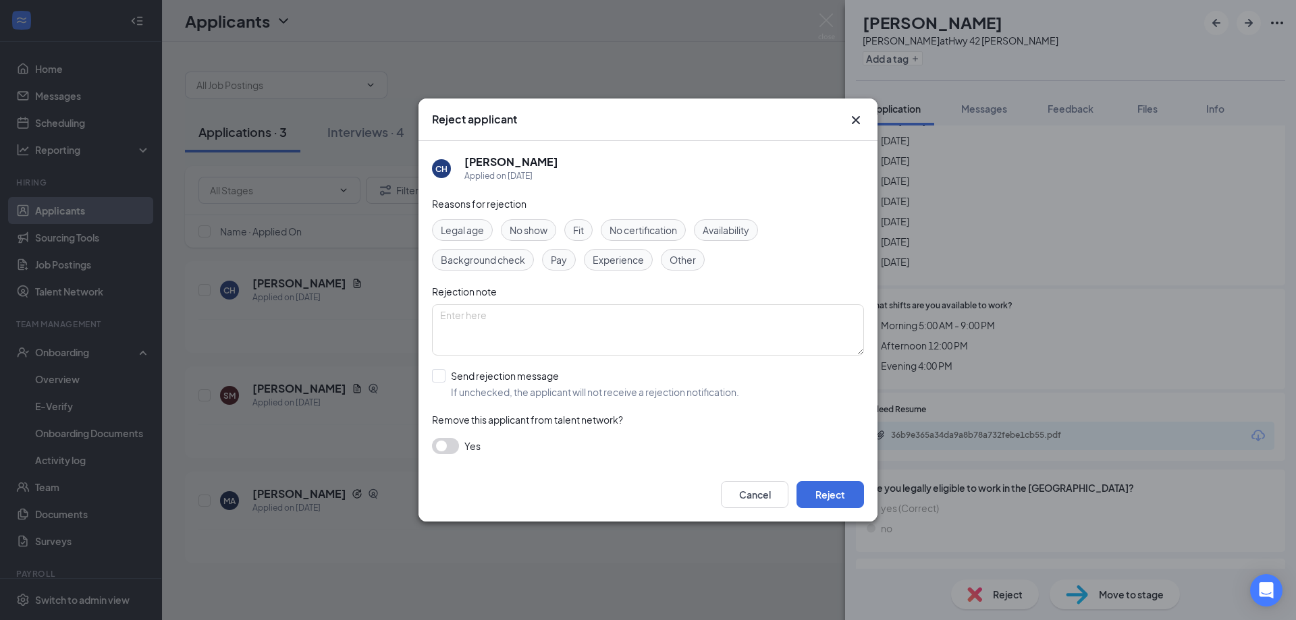
click at [699, 230] on div "Availability" at bounding box center [726, 230] width 64 height 22
click at [825, 492] on button "Reject" at bounding box center [829, 494] width 67 height 27
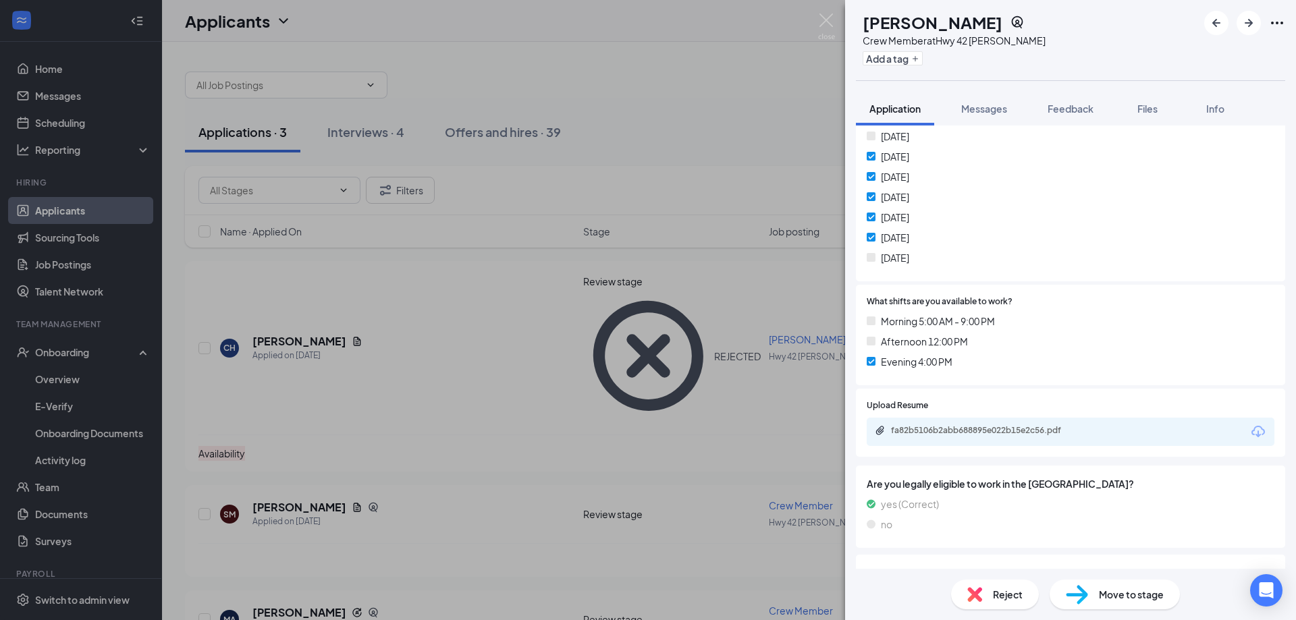
scroll to position [292, 0]
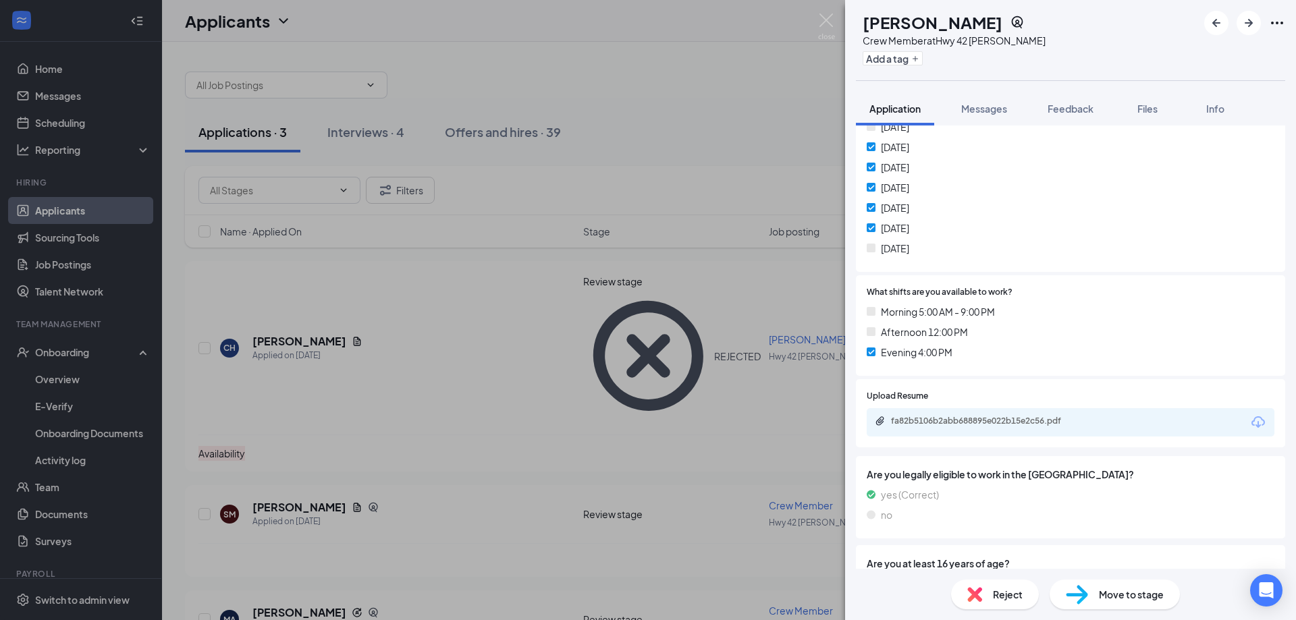
click at [1004, 422] on div "fa82b5106b2abb688895e022b15e2c56.pdf" at bounding box center [985, 421] width 189 height 11
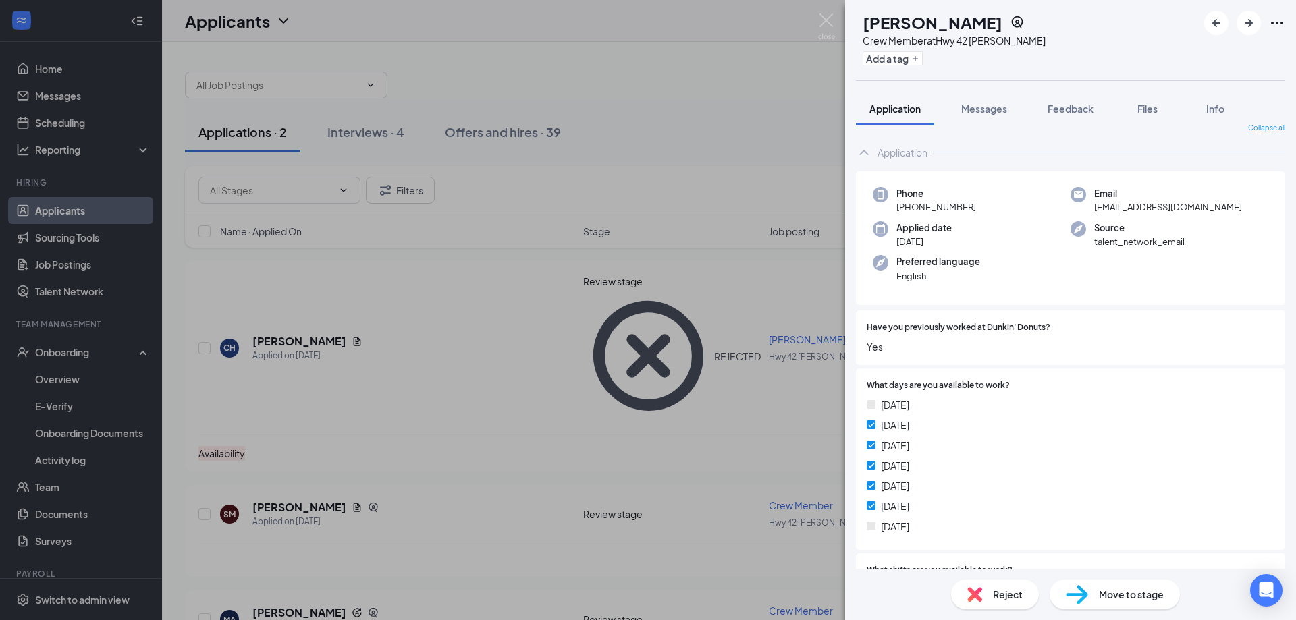
scroll to position [0, 0]
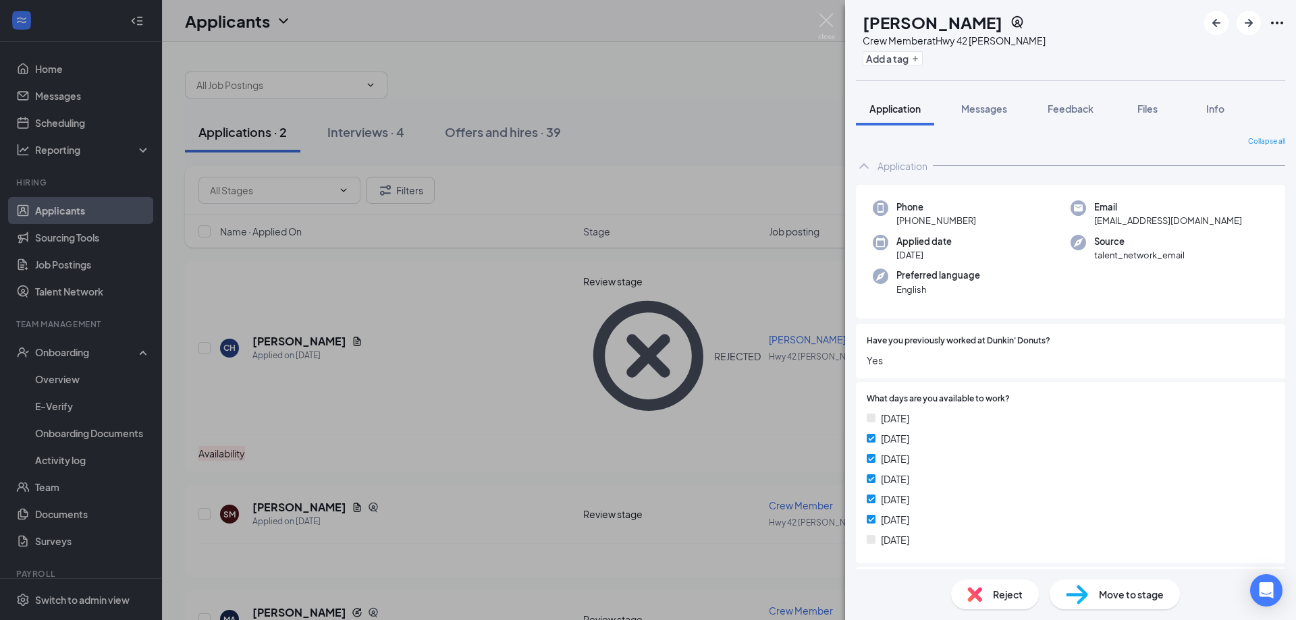
click at [1085, 595] on img at bounding box center [1077, 595] width 22 height 20
type input "Onsite Interview (next stage)"
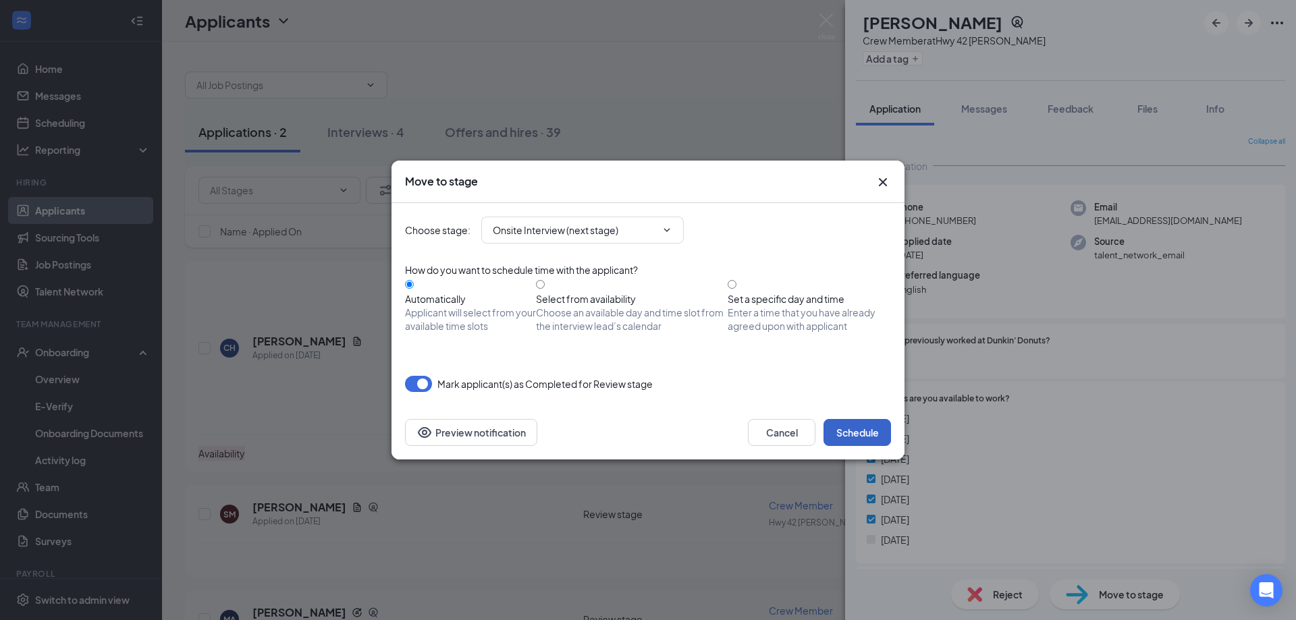
click at [869, 431] on button "Schedule" at bounding box center [856, 432] width 67 height 27
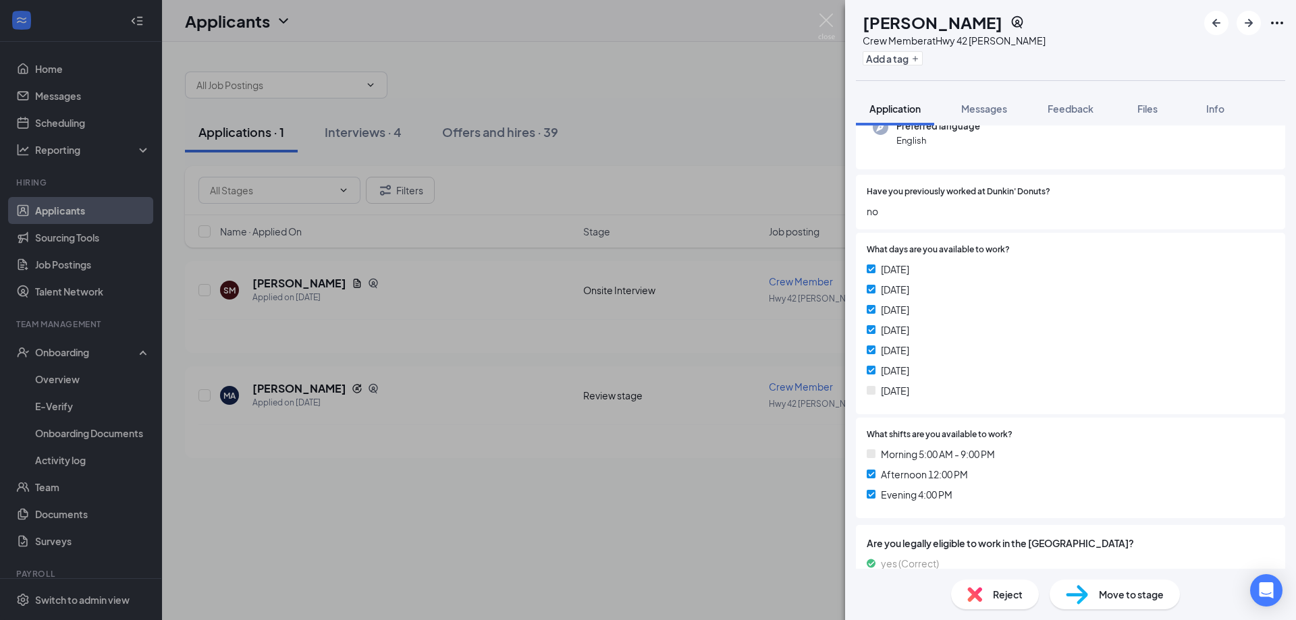
scroll to position [219, 0]
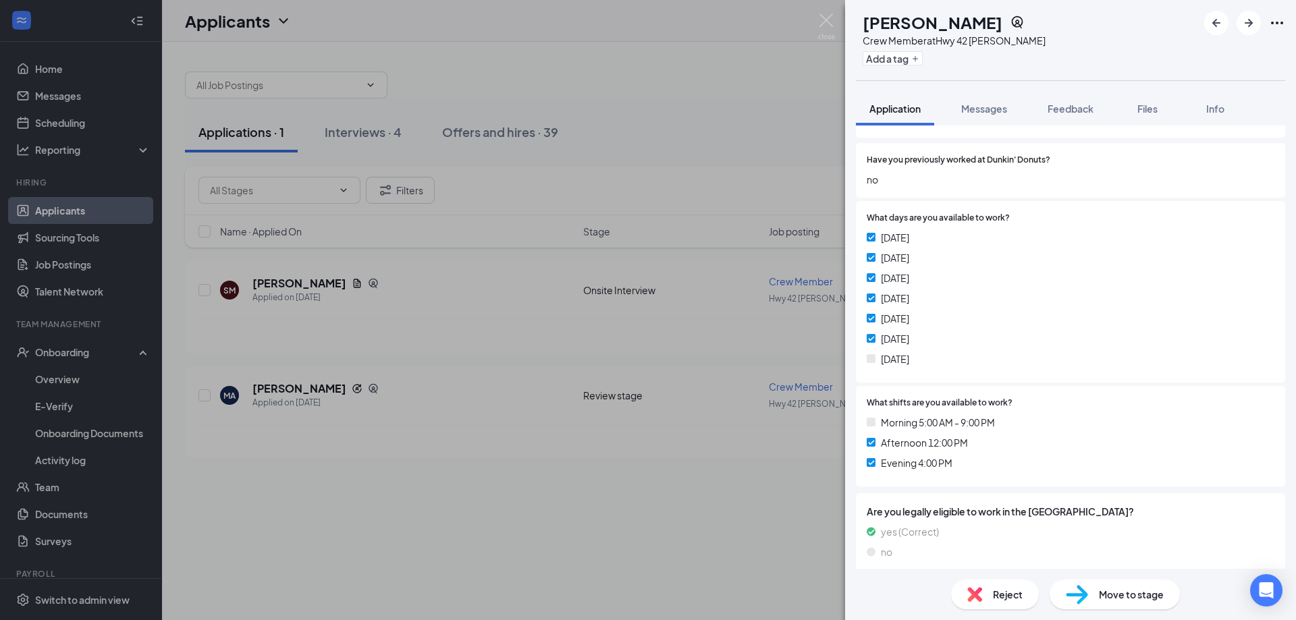
click at [993, 615] on div "Reject Move to stage" at bounding box center [1070, 594] width 451 height 51
click at [987, 597] on div "Reject" at bounding box center [995, 595] width 88 height 30
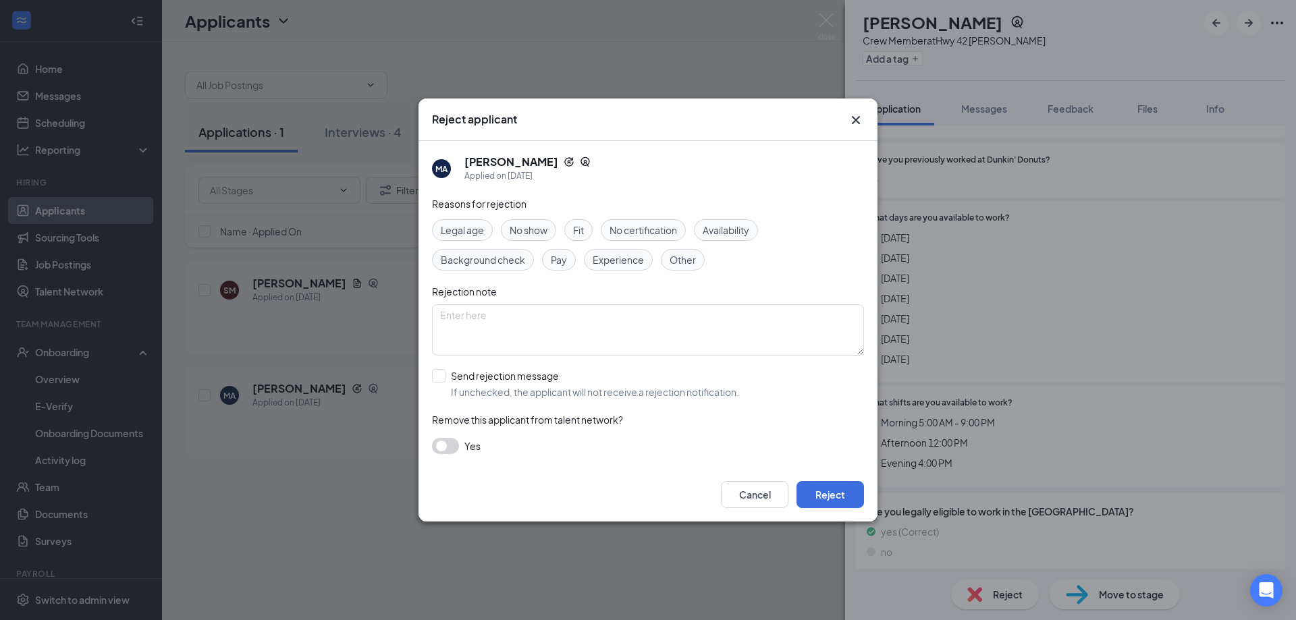
click at [721, 227] on span "Availability" at bounding box center [726, 230] width 47 height 15
click at [823, 493] on button "Reject" at bounding box center [829, 494] width 67 height 27
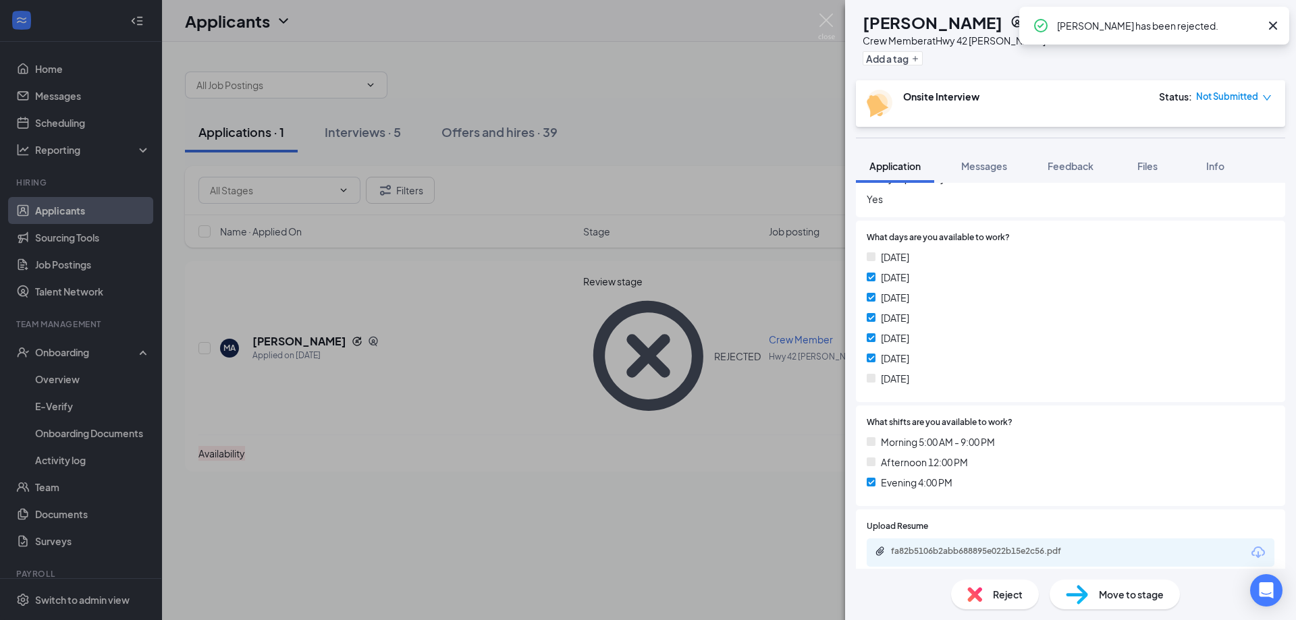
click at [616, 453] on div "SM Sebastian Martinez Crew Member at Hwy 42 Clayton Add a tag Onsite Interview …" at bounding box center [648, 310] width 1296 height 620
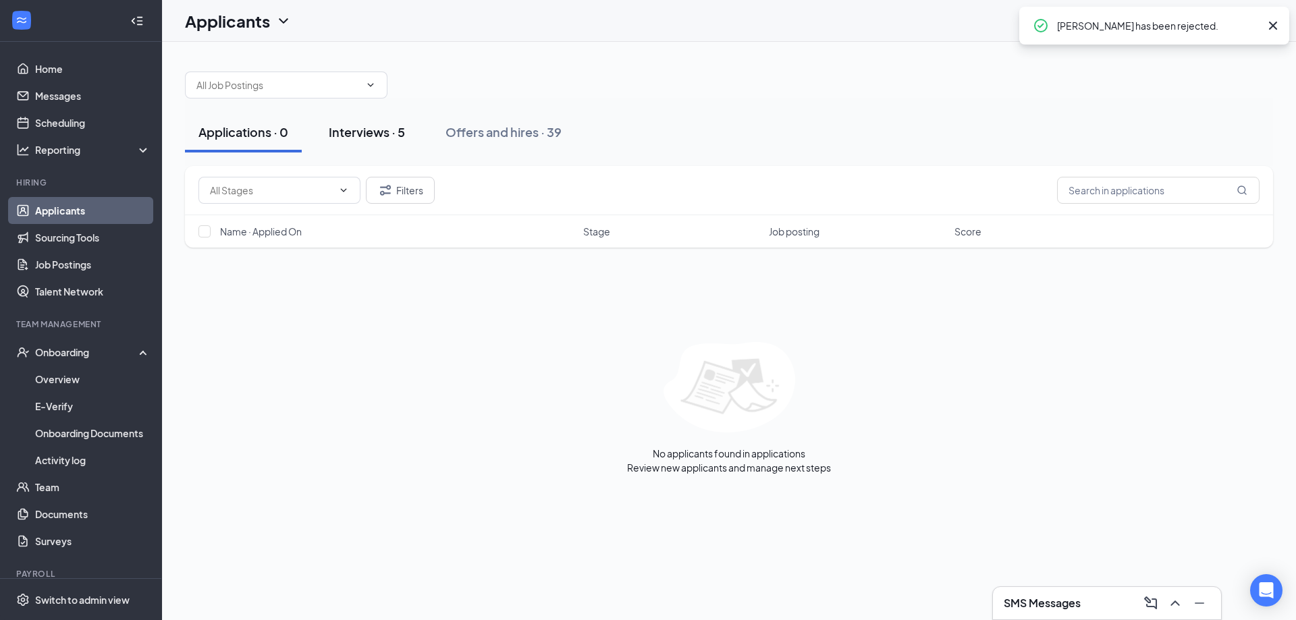
click at [391, 134] on div "Interviews · 5" at bounding box center [367, 132] width 76 height 17
